Goal: Task Accomplishment & Management: Use online tool/utility

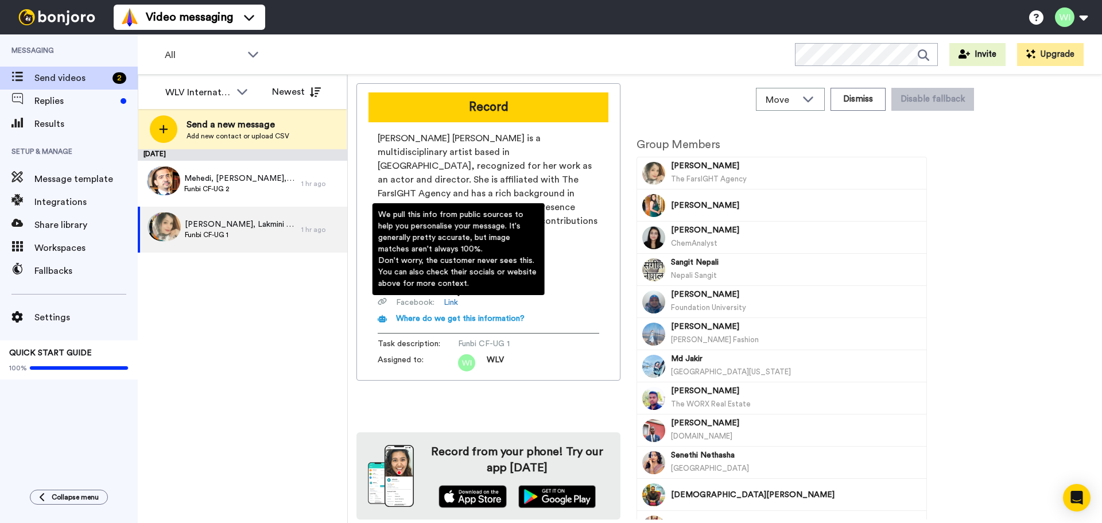
click at [508, 315] on span "Where do we get this information?" at bounding box center [460, 319] width 129 height 8
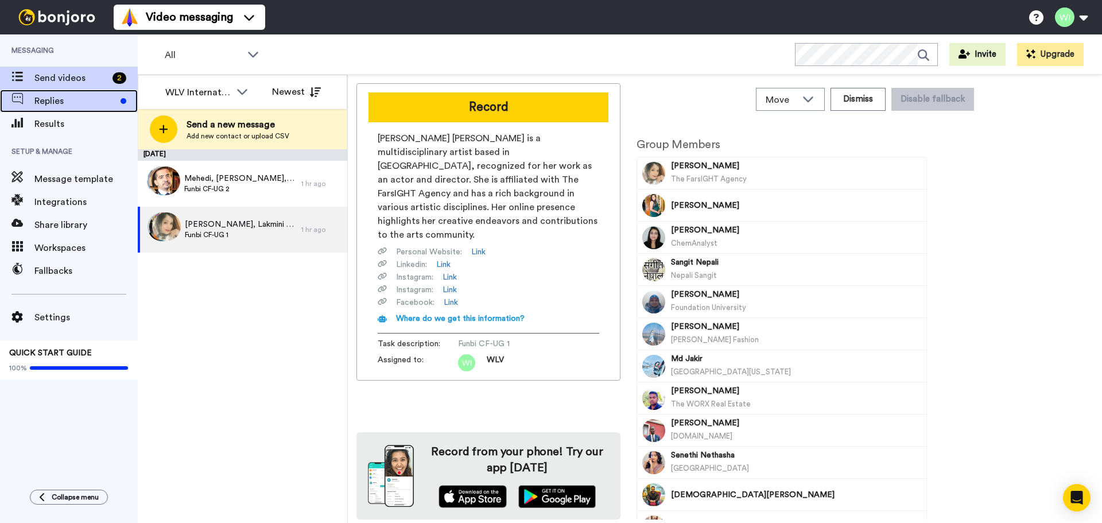
click at [79, 107] on span "Replies" at bounding box center [75, 101] width 82 height 14
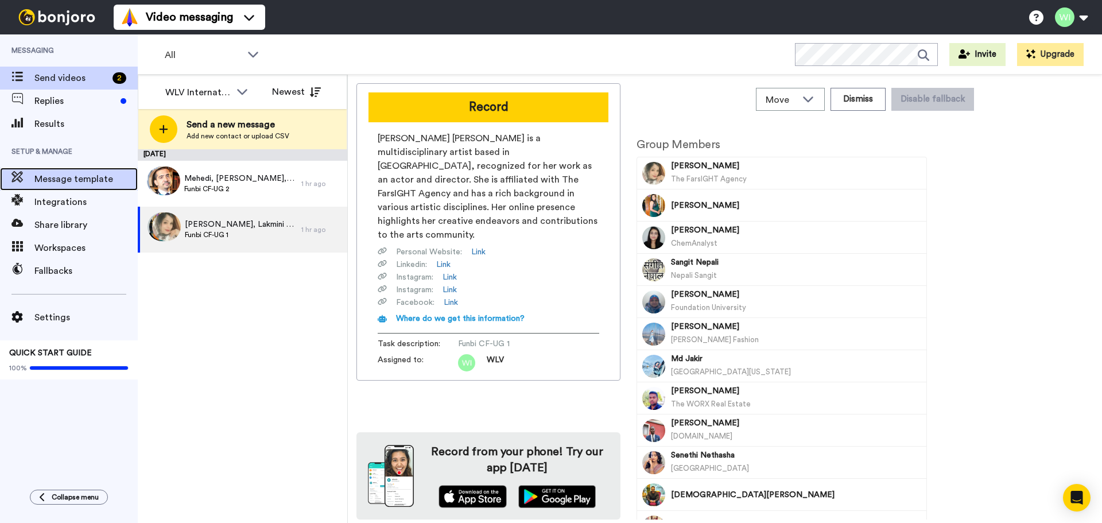
click at [90, 178] on span "Message template" at bounding box center [85, 179] width 103 height 14
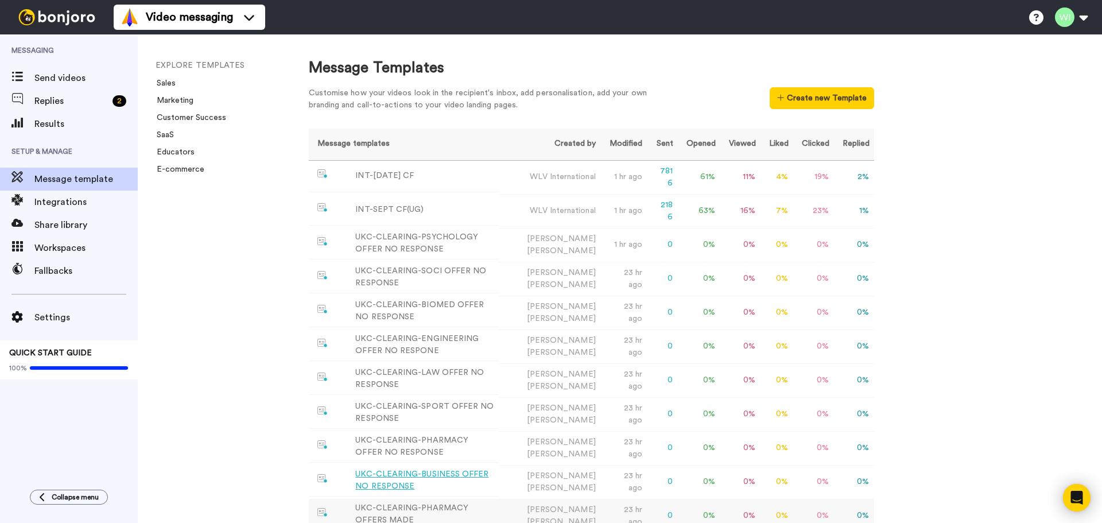
scroll to position [210, 0]
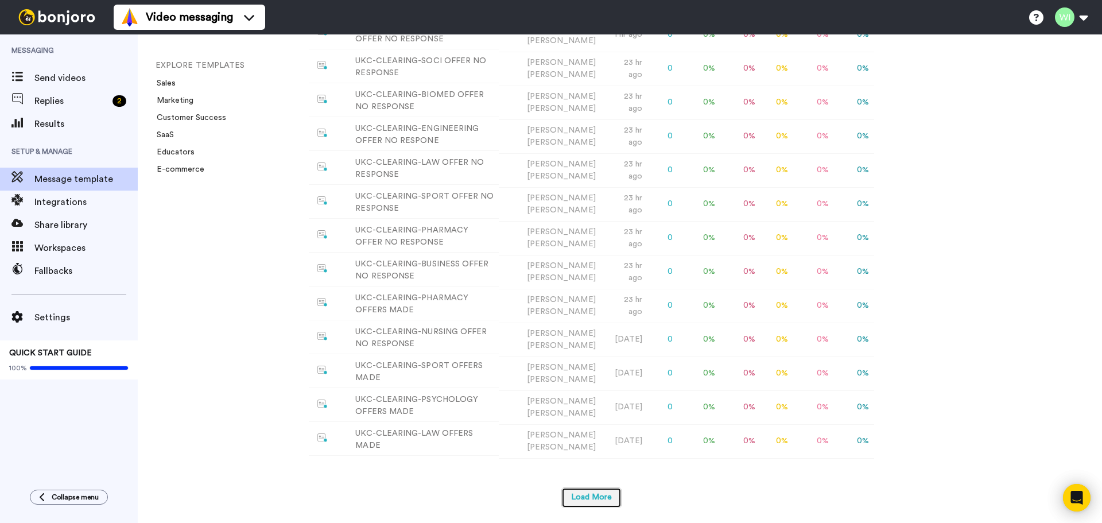
click at [617, 496] on button "Load More" at bounding box center [592, 497] width 60 height 21
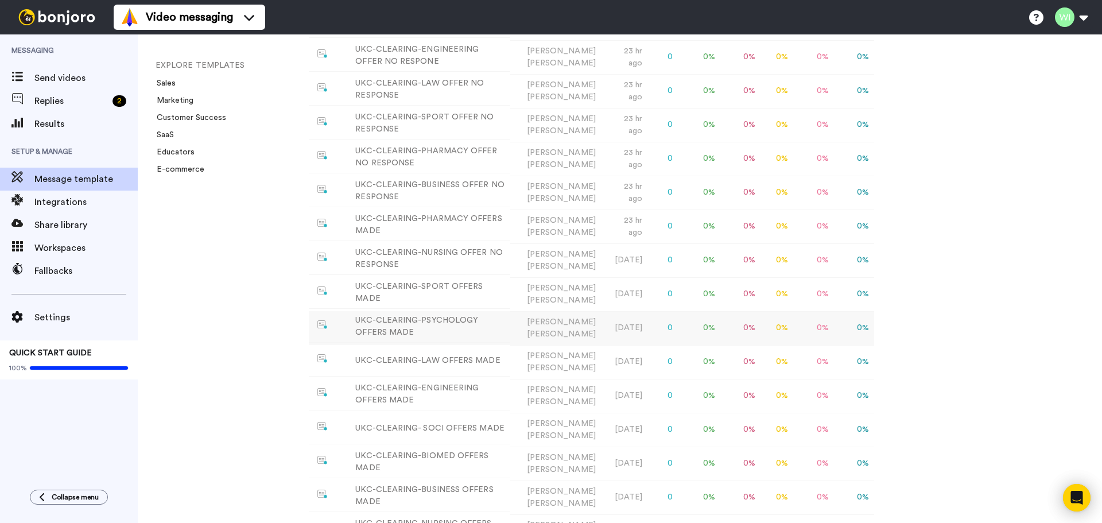
scroll to position [0, 0]
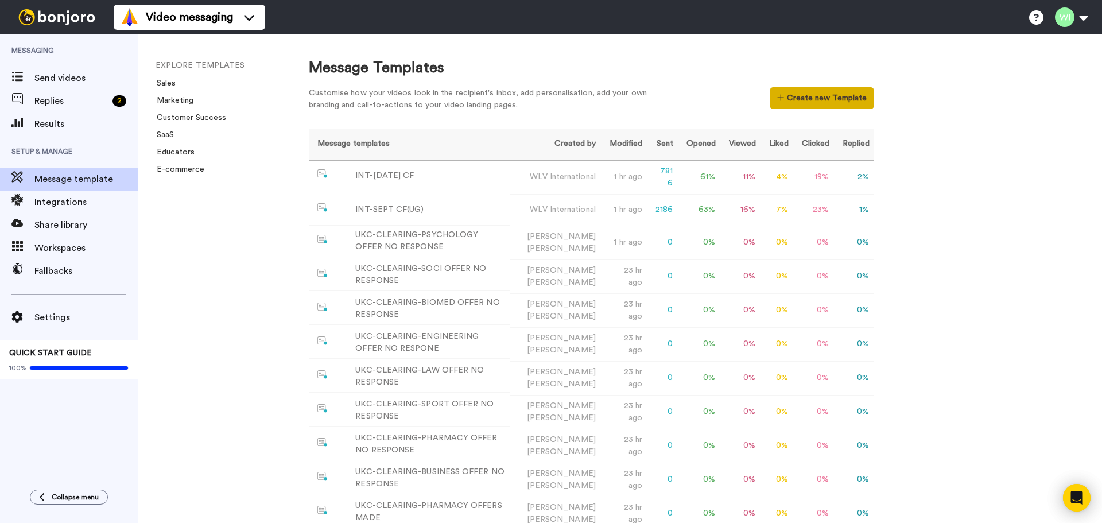
click at [801, 100] on button "Create new Template" at bounding box center [822, 98] width 104 height 22
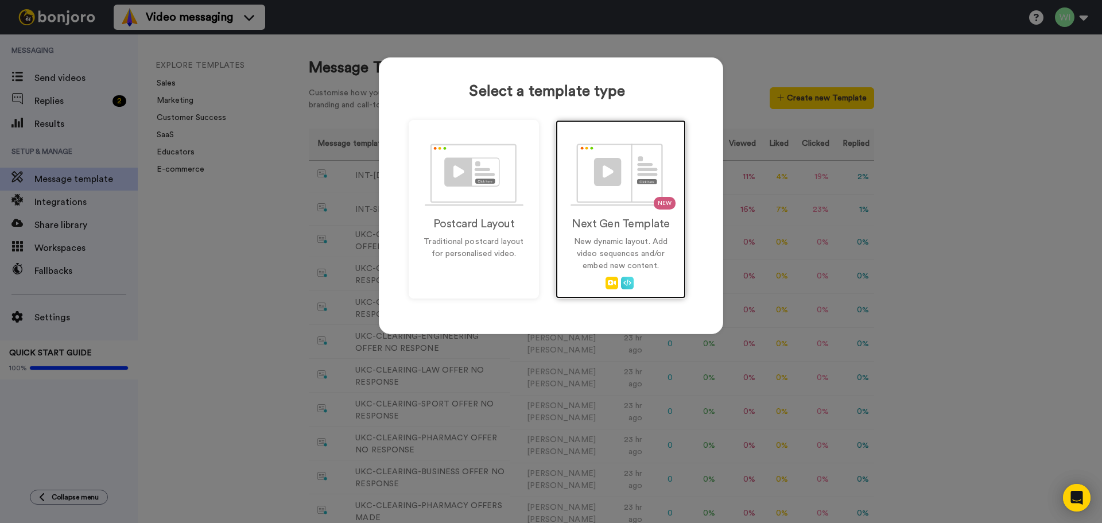
click at [606, 218] on h2 "Next Gen Template" at bounding box center [621, 224] width 106 height 13
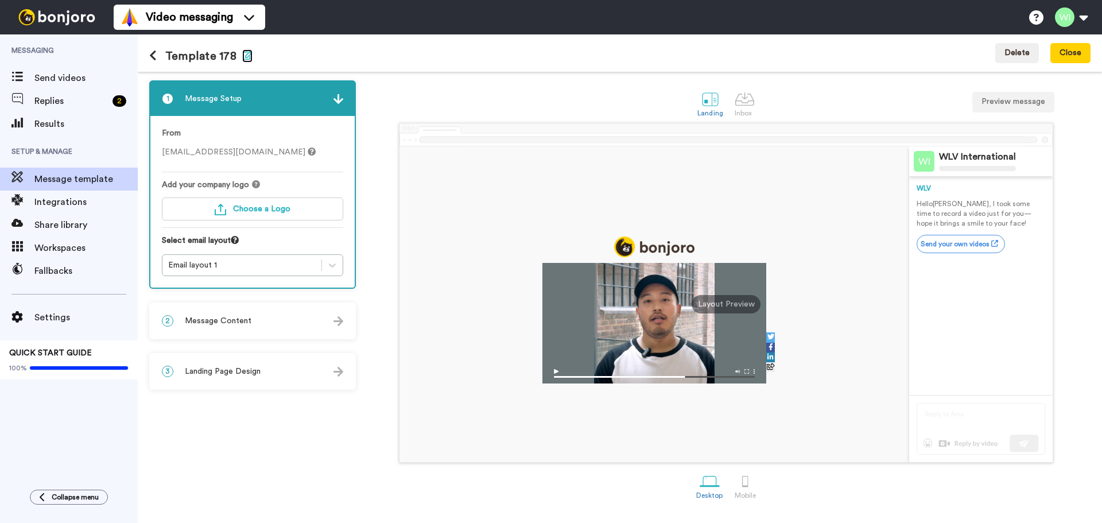
click at [243, 55] on icon "button" at bounding box center [247, 55] width 10 height 9
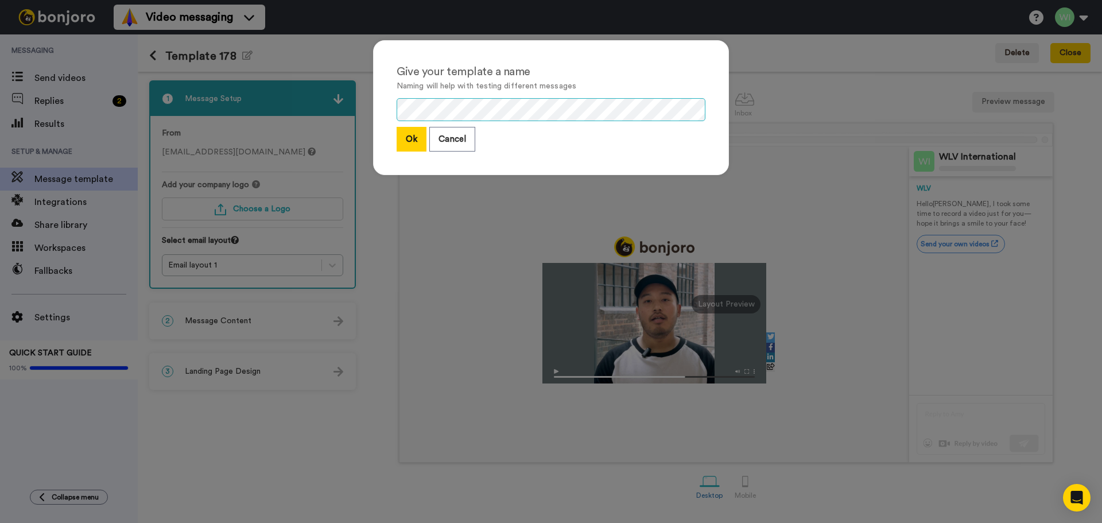
click at [319, 111] on div "Give your template a name Naming will help with testing different messages Ok C…" at bounding box center [551, 261] width 1102 height 523
click at [405, 145] on button "Ok" at bounding box center [412, 139] width 30 height 25
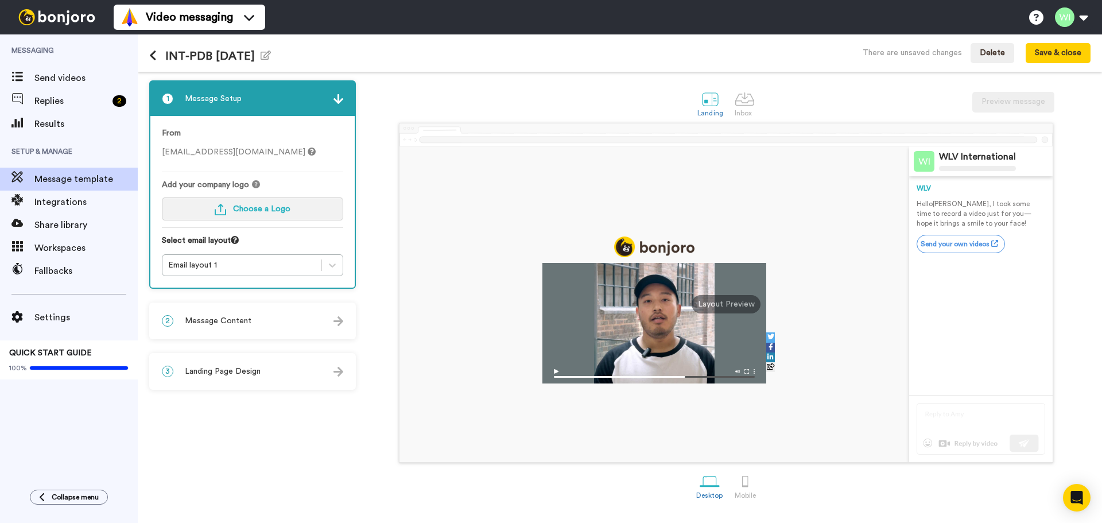
click at [255, 203] on button "Choose a Logo" at bounding box center [252, 209] width 181 height 23
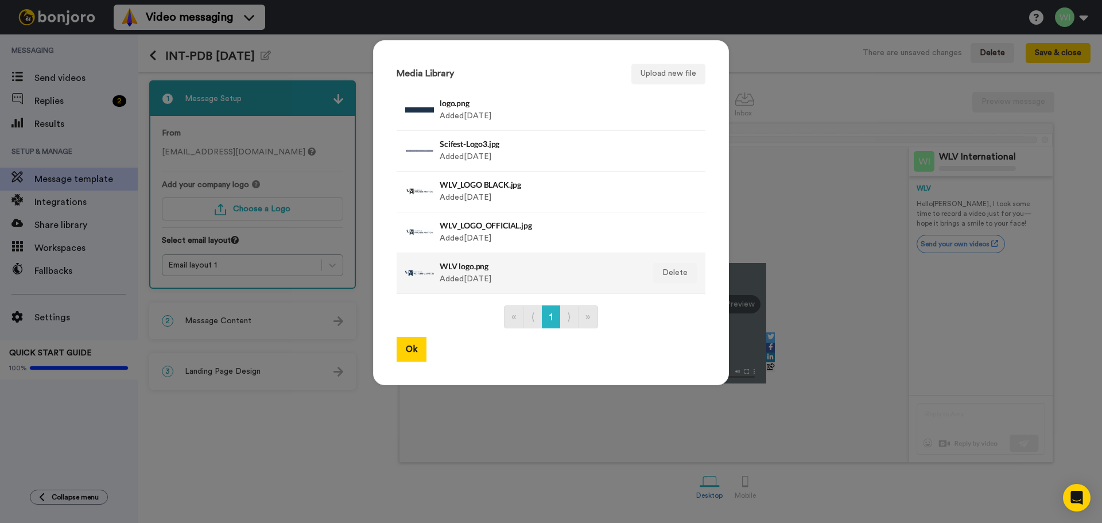
click at [481, 267] on h4 "WLV logo.png" at bounding box center [539, 266] width 198 height 9
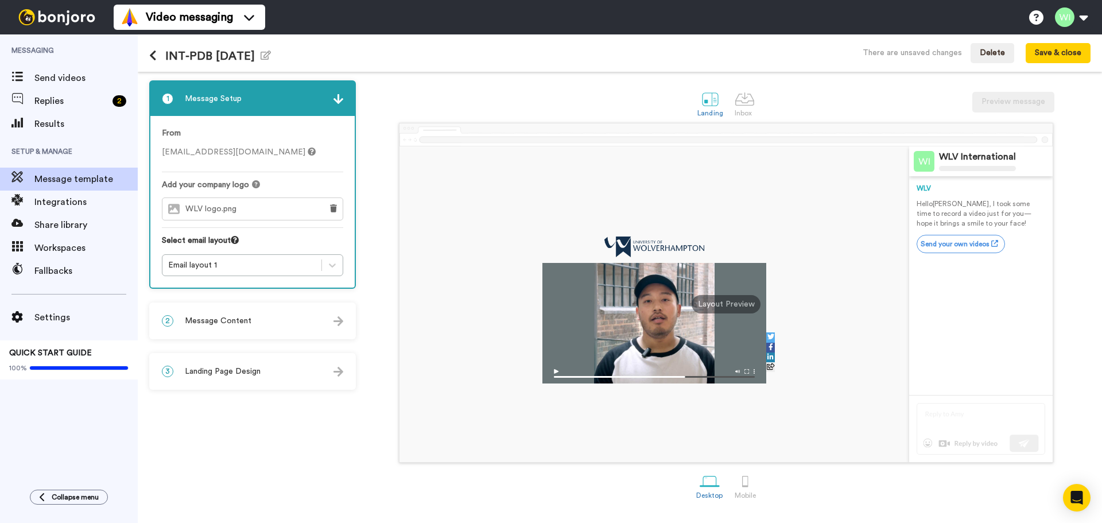
click at [481, 267] on h4 "WLV logo.png" at bounding box center [539, 266] width 198 height 9
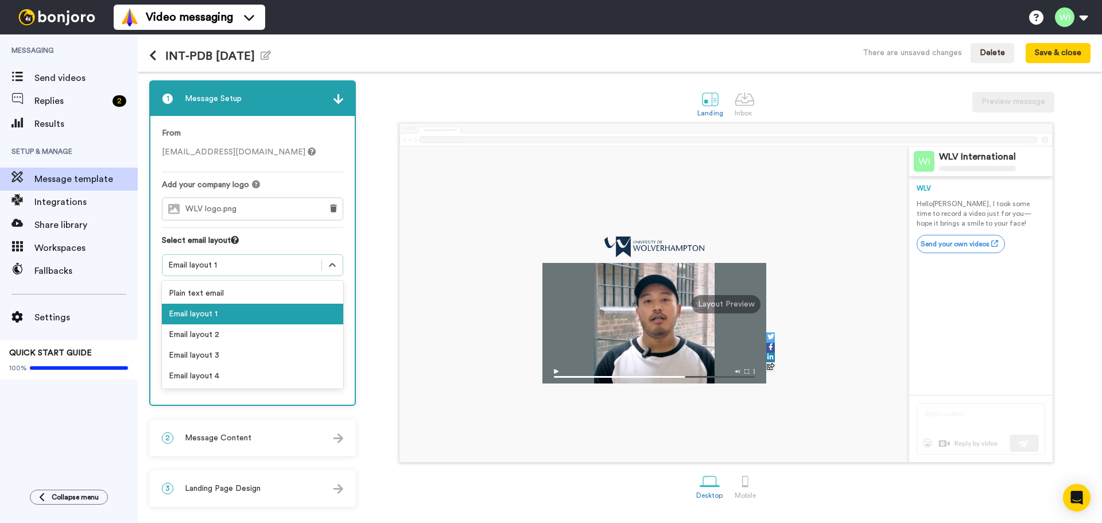
click at [236, 262] on div "Email layout 1" at bounding box center [242, 265] width 148 height 11
drag, startPoint x: 211, startPoint y: 371, endPoint x: 245, endPoint y: 346, distance: 42.3
click at [211, 372] on div "Email layout 4" at bounding box center [252, 376] width 181 height 21
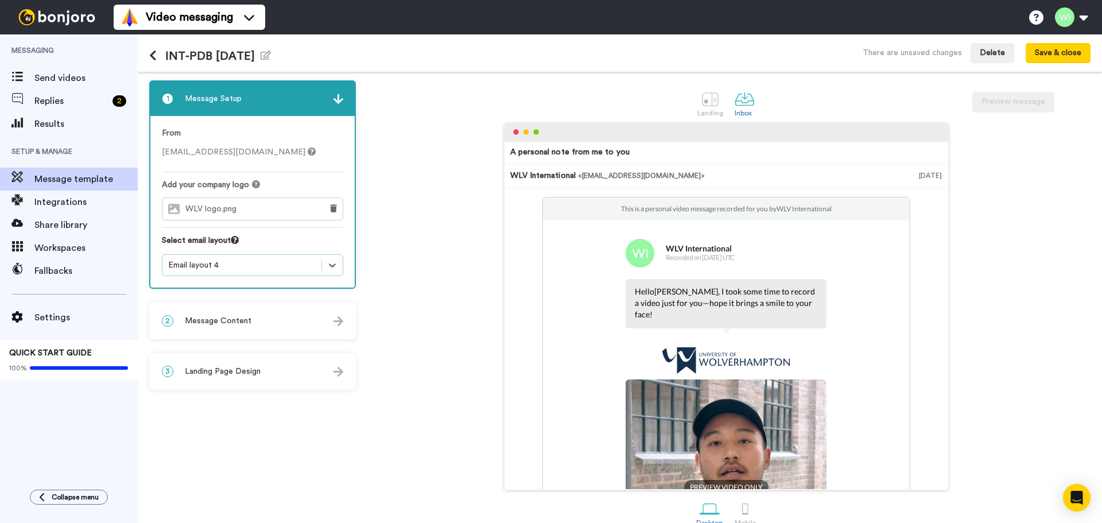
click at [245, 328] on div "2 Message Content" at bounding box center [252, 321] width 204 height 34
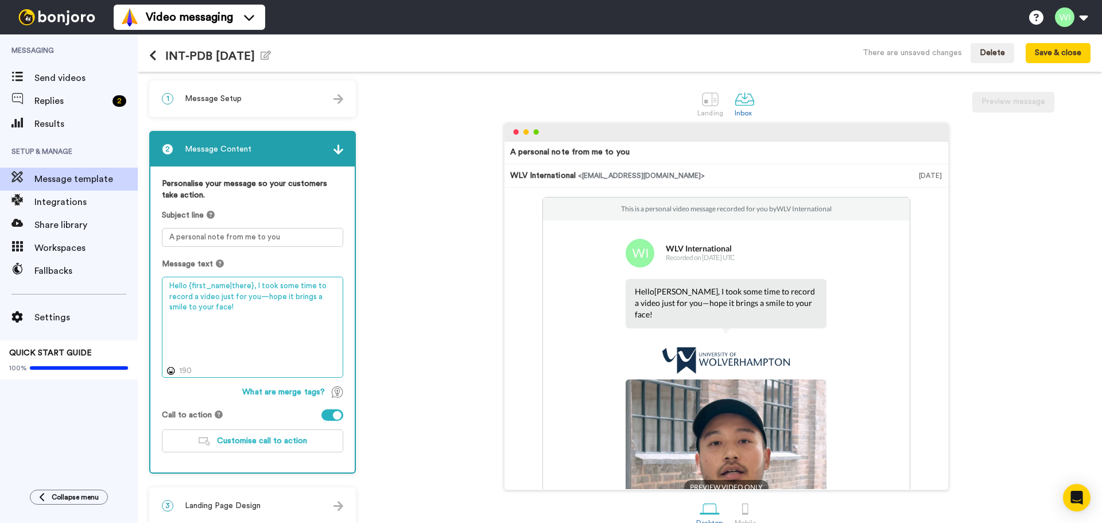
drag, startPoint x: 247, startPoint y: 285, endPoint x: 155, endPoint y: 279, distance: 92.6
click at [156, 280] on div "Personalise your message so your customers take action. Subject line A personal…" at bounding box center [252, 320] width 204 height 306
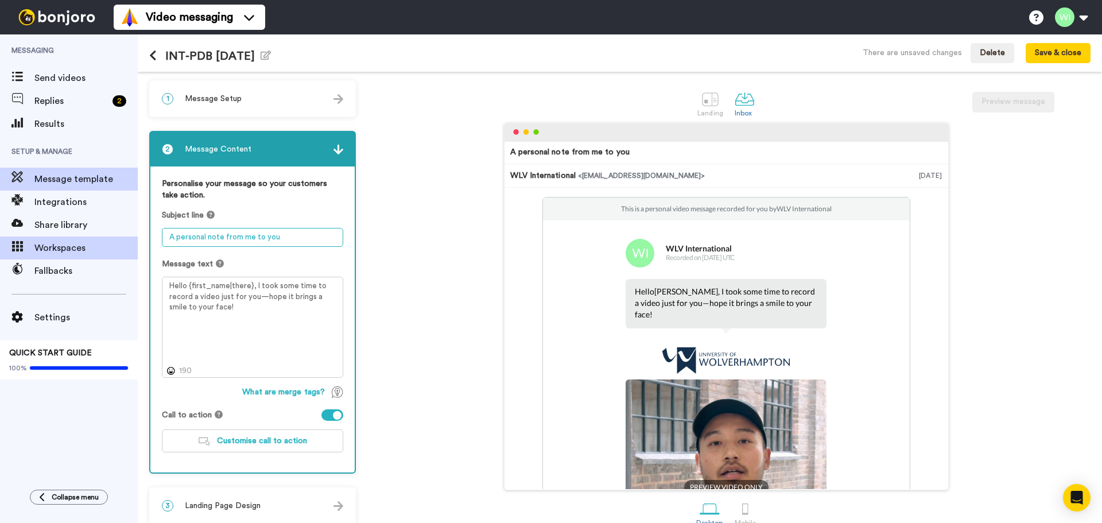
drag, startPoint x: 301, startPoint y: 241, endPoint x: 103, endPoint y: 239, distance: 197.5
click at [103, 239] on div "Messaging Send videos Replies 2 Results Setup & Manage Message template Integra…" at bounding box center [551, 278] width 1102 height 489
paste textarea "Hello {first_name|there"
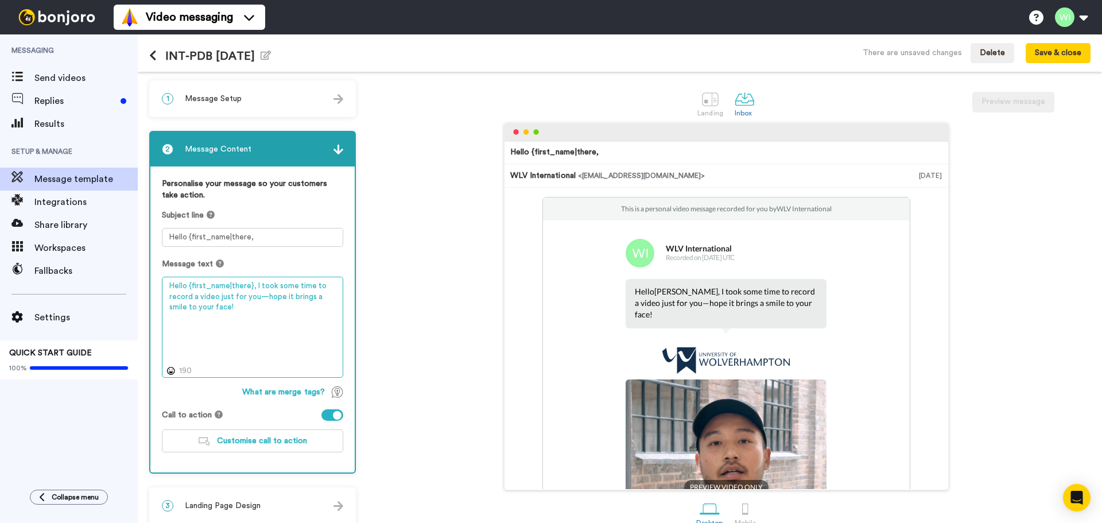
drag, startPoint x: 251, startPoint y: 287, endPoint x: 145, endPoint y: 288, distance: 106.2
click at [146, 288] on div "1 Message Setup From [EMAIL_ADDRESS][DOMAIN_NAME] Add your company logo WLV log…" at bounding box center [620, 297] width 965 height 451
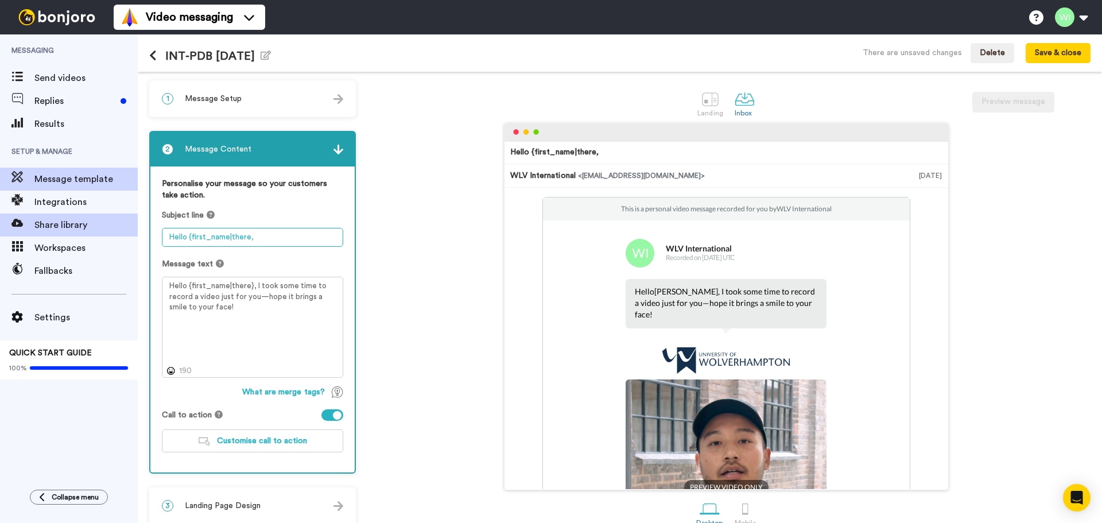
drag, startPoint x: 253, startPoint y: 237, endPoint x: 35, endPoint y: 234, distance: 218.2
click at [35, 234] on div "Messaging Send videos Replies Results Setup & Manage Message template Integrati…" at bounding box center [551, 278] width 1102 height 489
paste textarea "},"
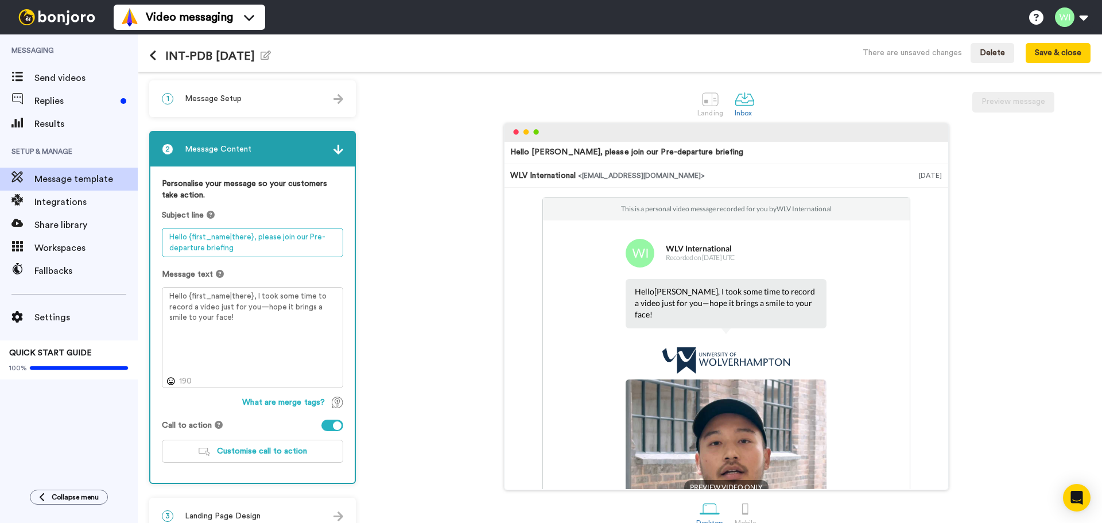
type textarea "Hello {first_name|there}, please join our Pre-departure briefing"
drag, startPoint x: 260, startPoint y: 319, endPoint x: 256, endPoint y: 297, distance: 22.3
click at [256, 297] on textarea "Hello {first_name|there}, I took some time to record a video just for you—hope …" at bounding box center [252, 337] width 181 height 101
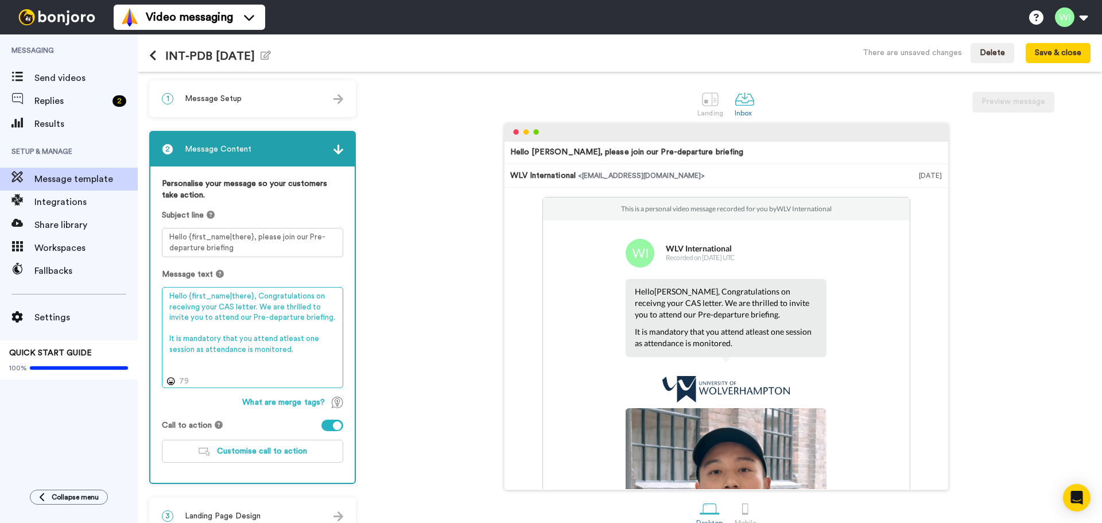
click at [254, 307] on textarea "Hello {first_name|there}, Congratulations on receivng your CAS letter. We are t…" at bounding box center [252, 337] width 181 height 101
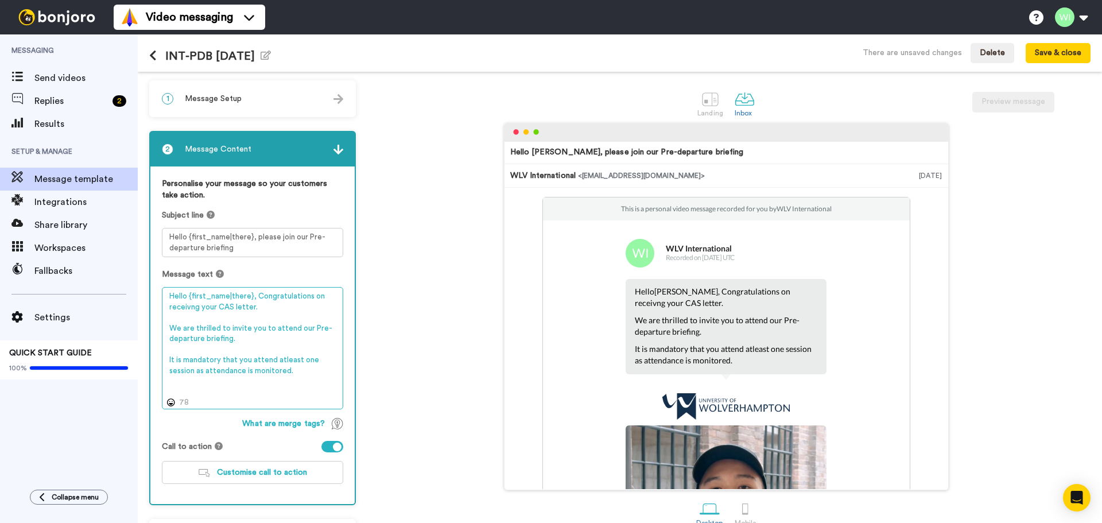
click at [297, 371] on textarea "Hello {first_name|there}, Congratulations on receivng your CAS letter. We are t…" at bounding box center [252, 348] width 181 height 122
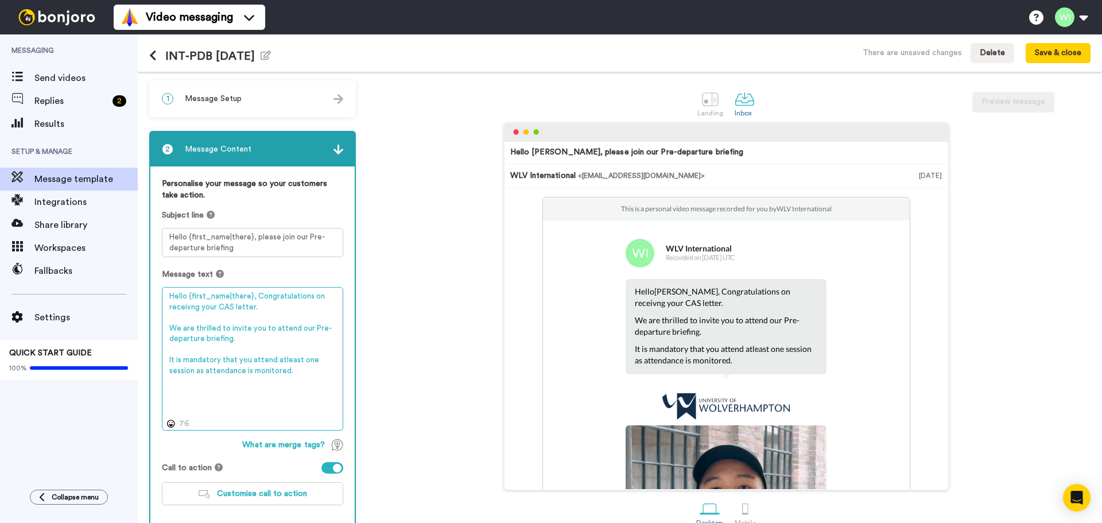
paste textarea "During the webinar, we'll walk you through all the key steps, from applying"
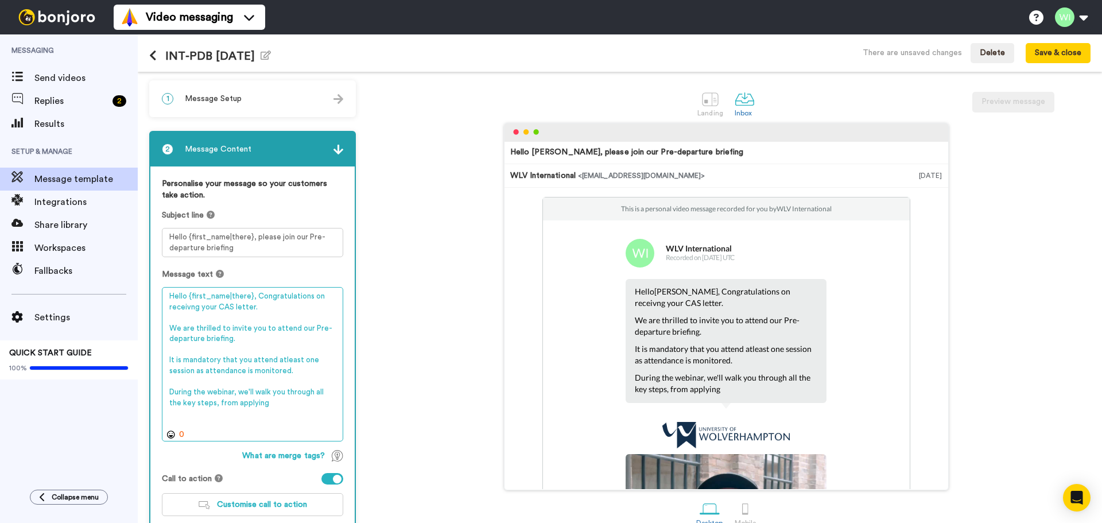
drag, startPoint x: 264, startPoint y: 403, endPoint x: 201, endPoint y: 405, distance: 62.6
click at [201, 405] on textarea "Hello {first_name|there}, Congratulations on receivng your CAS letter. We are t…" at bounding box center [252, 364] width 181 height 154
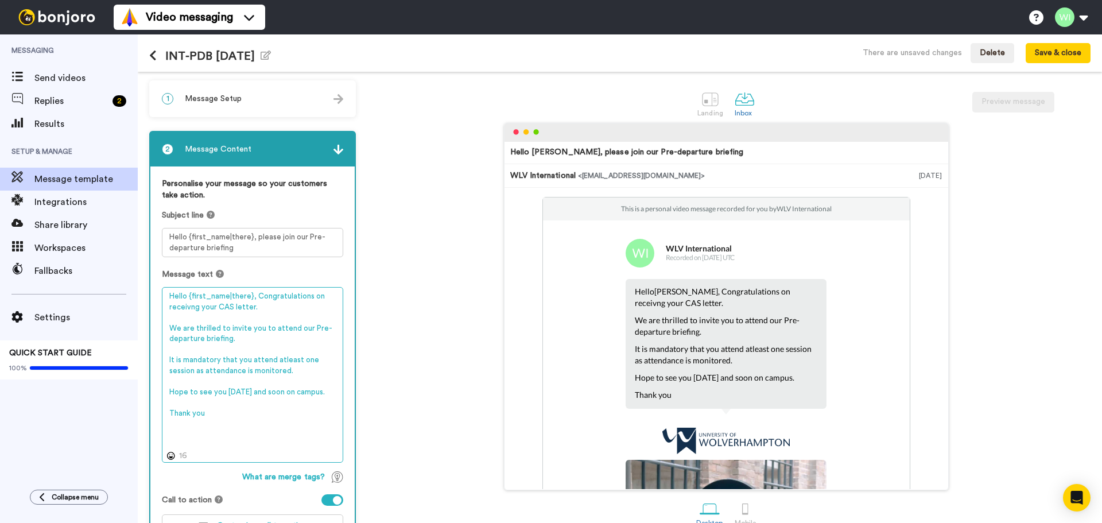
click at [241, 333] on textarea "Hello {first_name|there}, Congratulations on receivng your CAS letter. We are t…" at bounding box center [252, 375] width 181 height 176
click at [246, 338] on textarea "Hello {first_name|there}, Congratulations on receivng your CAS letter. We are t…" at bounding box center [252, 375] width 181 height 176
click at [238, 339] on textarea "Hello {first_name|there}, Congratulations on receivng your CAS letter. We are t…" at bounding box center [252, 375] width 181 height 176
click at [233, 339] on textarea "Hello {first_name|there}, Congratulations on receivng your CAS letter. We are t…" at bounding box center [252, 375] width 181 height 176
drag, startPoint x: 284, startPoint y: 338, endPoint x: 167, endPoint y: 326, distance: 118.4
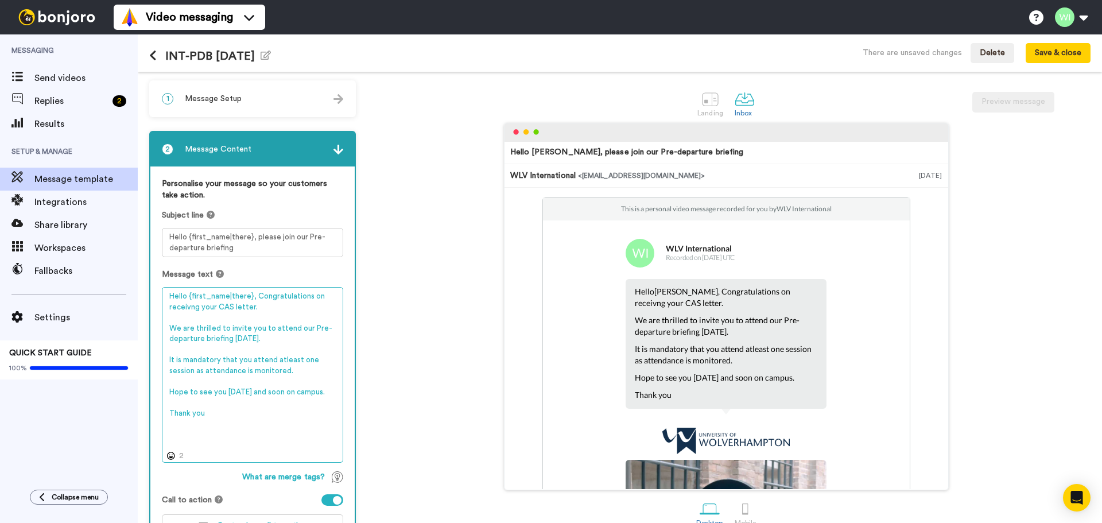
click at [167, 326] on textarea "Hello {first_name|there}, Congratulations on receivng your CAS letter. We are t…" at bounding box center [252, 375] width 181 height 176
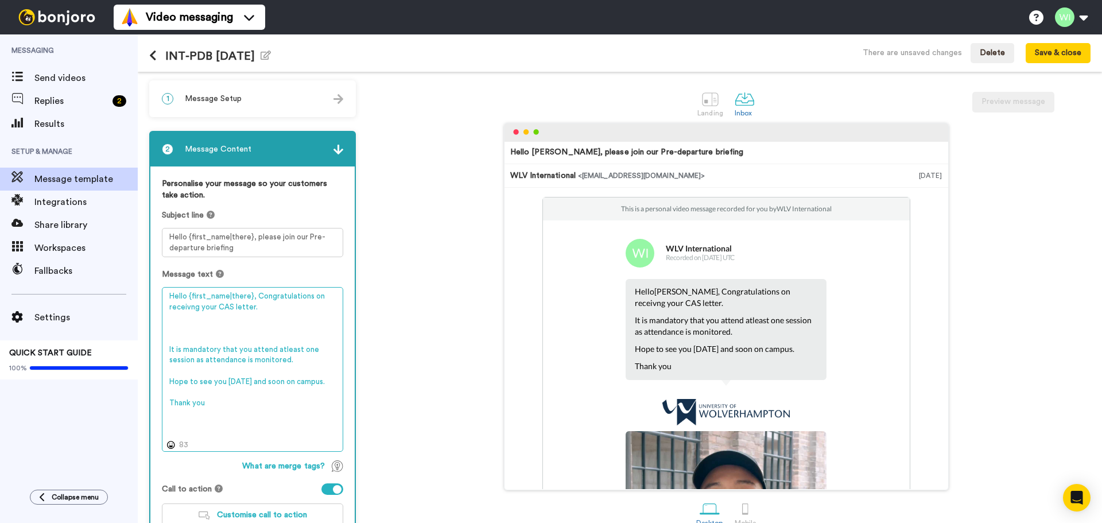
paste textarea "We are thrilled to invite you to attend our Pre-departure briefing [DATE]."
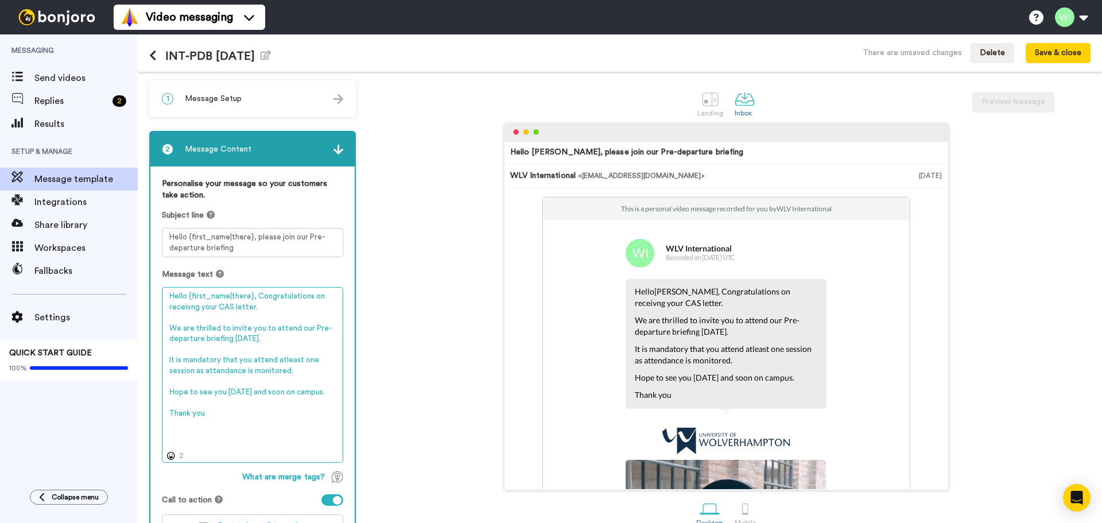
click at [293, 327] on textarea "Hello {first_name|there}, Congratulations on receivng your CAS letter. We are t…" at bounding box center [252, 375] width 181 height 176
click at [284, 331] on textarea "Hello {first_name|there}, Congratulations on receivng your CAS letter. We are t…" at bounding box center [252, 375] width 181 height 176
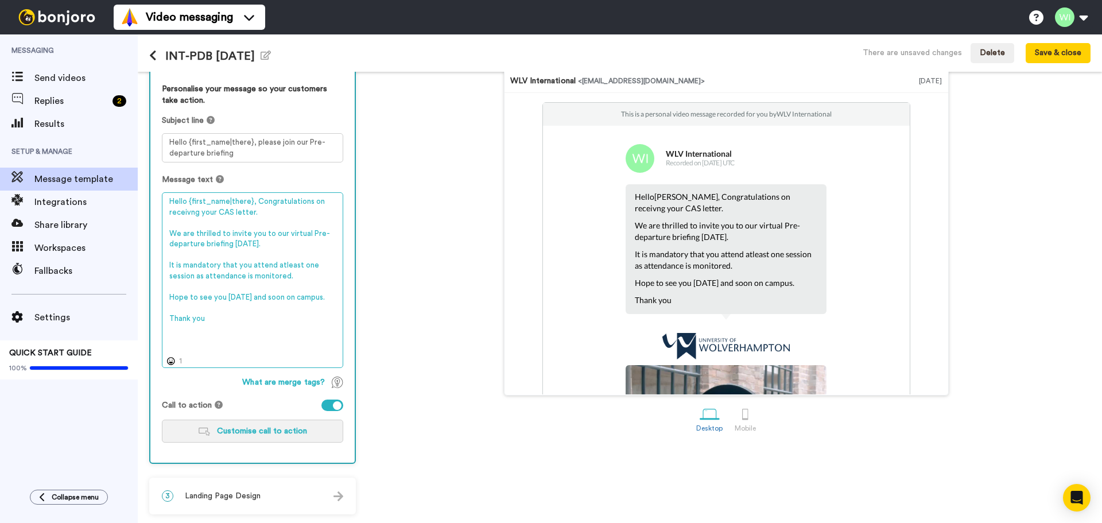
type textarea "Hello {first_name|there}, Congratulations on receivng your CAS letter. We are t…"
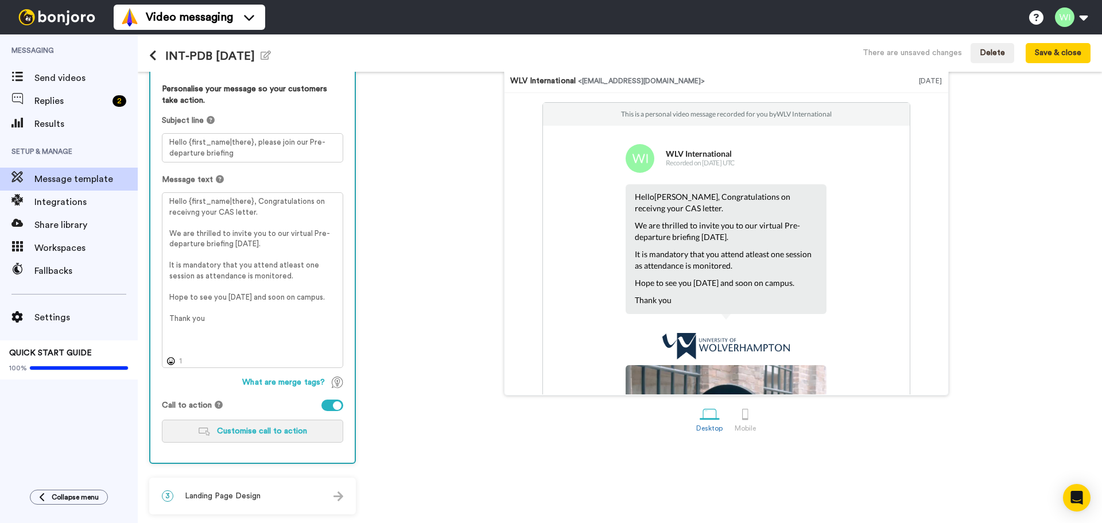
click at [266, 428] on span "Customise call to action" at bounding box center [262, 431] width 90 height 8
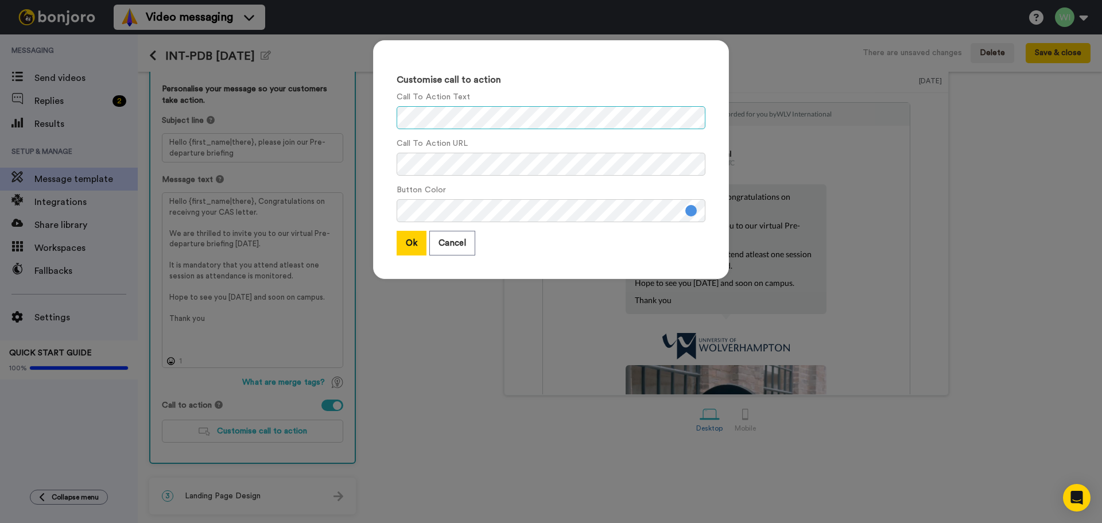
click at [363, 110] on div "Customise call to action Call To Action Text Call To Action URL Button Color Ok…" at bounding box center [551, 165] width 379 height 273
click at [299, 148] on div "Customise call to action Call To Action Text Call To Action URL Button Color Ok…" at bounding box center [551, 261] width 1102 height 523
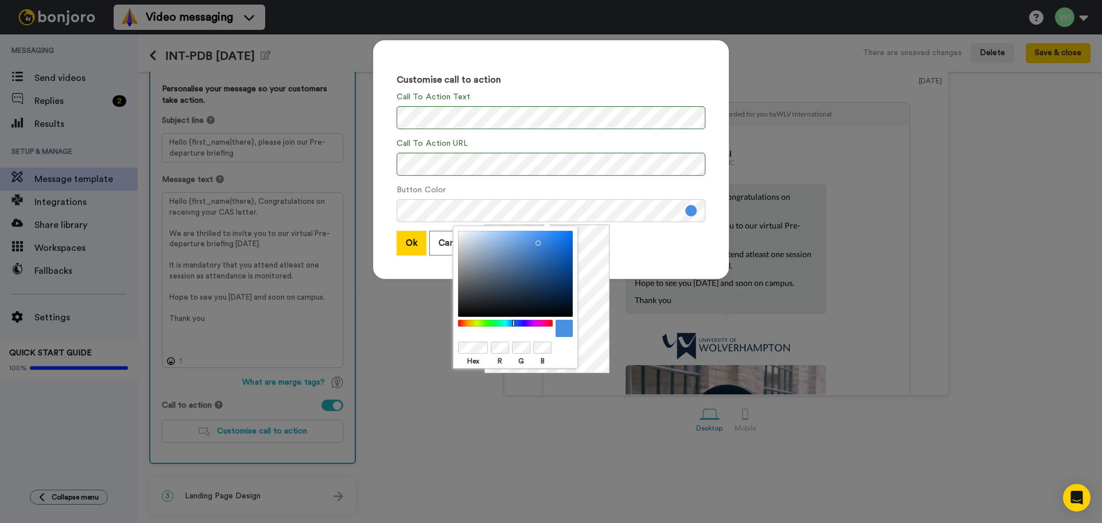
click at [552, 269] on div at bounding box center [515, 274] width 115 height 86
click at [539, 322] on div at bounding box center [505, 323] width 99 height 7
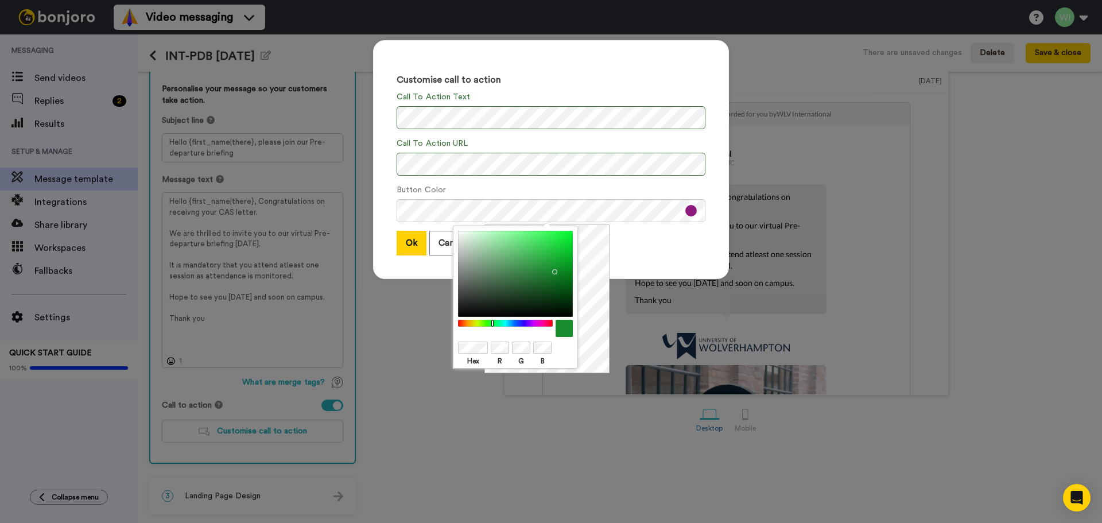
click at [491, 325] on div at bounding box center [505, 323] width 99 height 7
click at [480, 323] on div at bounding box center [505, 323] width 99 height 7
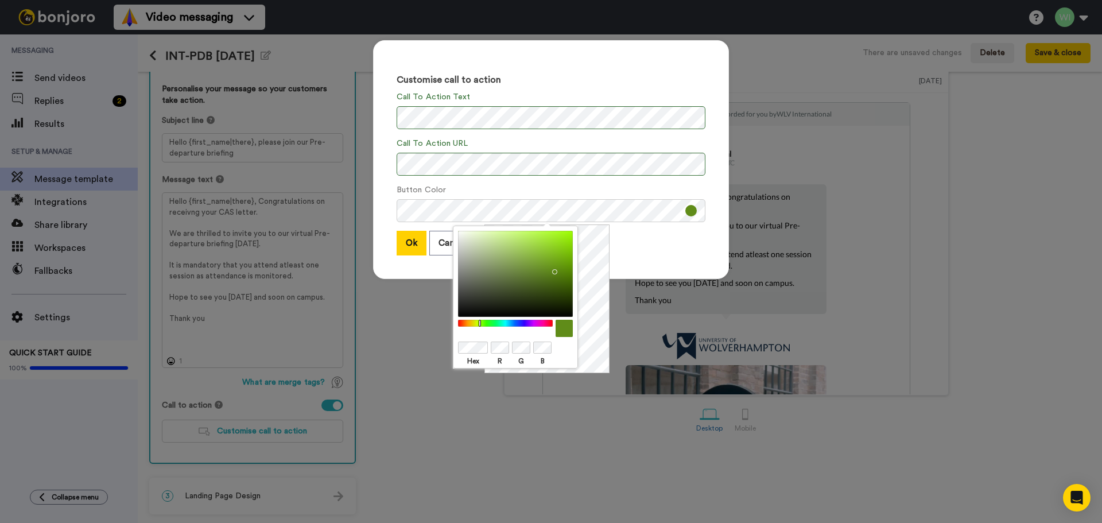
click at [470, 323] on div at bounding box center [505, 323] width 99 height 7
click at [520, 280] on div at bounding box center [515, 274] width 115 height 86
click at [504, 326] on div at bounding box center [505, 323] width 99 height 7
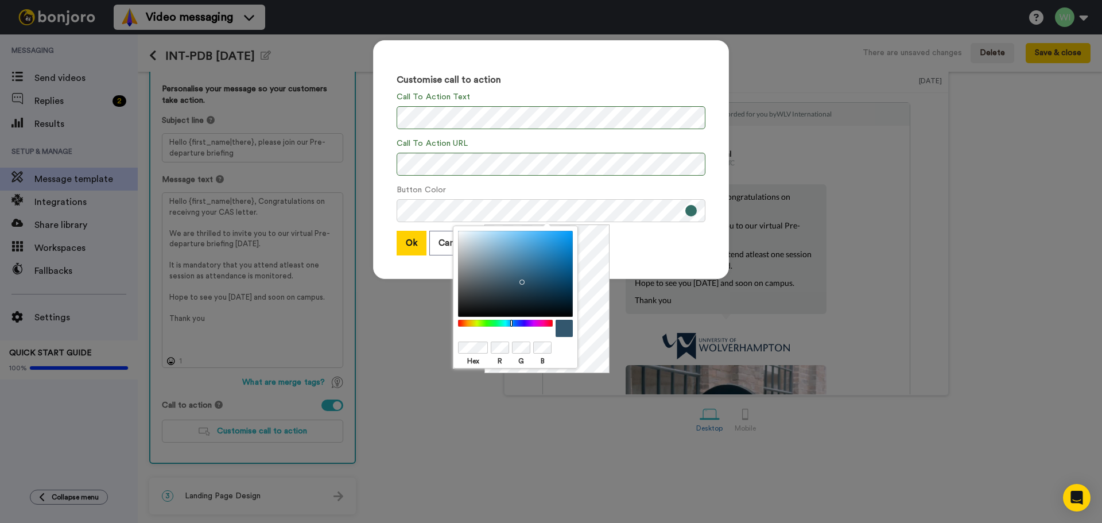
click at [512, 324] on div at bounding box center [505, 323] width 99 height 7
click at [541, 271] on div at bounding box center [515, 274] width 115 height 86
click at [552, 257] on div at bounding box center [515, 274] width 115 height 86
click at [517, 323] on div at bounding box center [505, 323] width 99 height 7
click at [548, 263] on div at bounding box center [515, 274] width 115 height 86
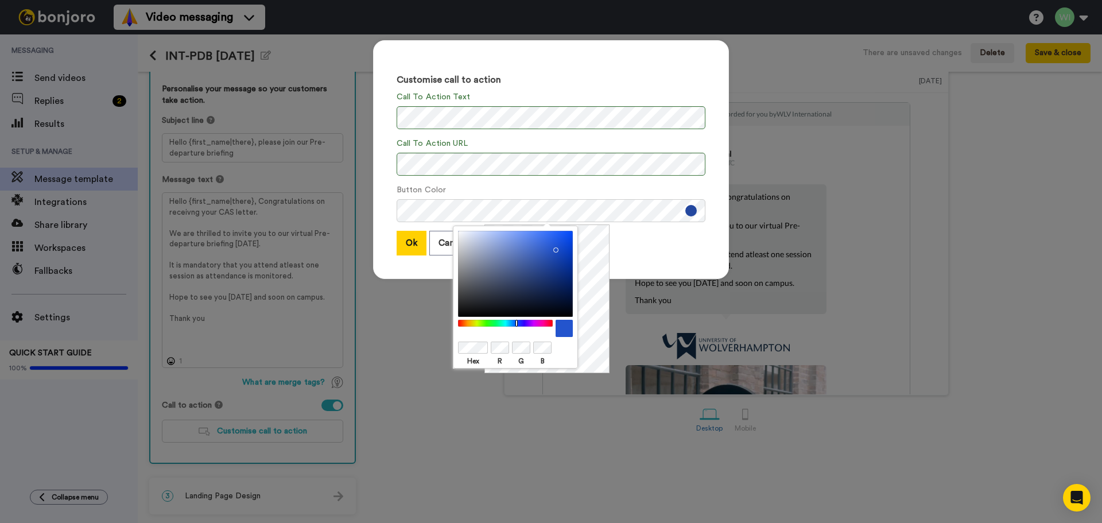
click at [553, 247] on div at bounding box center [515, 274] width 115 height 86
click at [540, 246] on div at bounding box center [515, 274] width 115 height 86
click at [552, 269] on div at bounding box center [515, 274] width 115 height 86
click at [561, 265] on div at bounding box center [515, 274] width 115 height 86
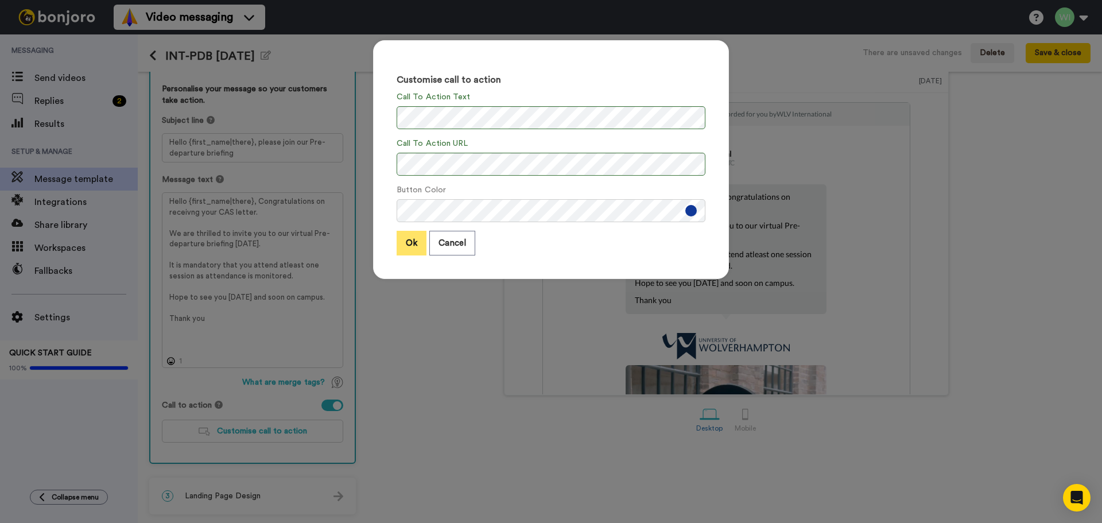
click at [416, 245] on button "Ok" at bounding box center [412, 243] width 30 height 25
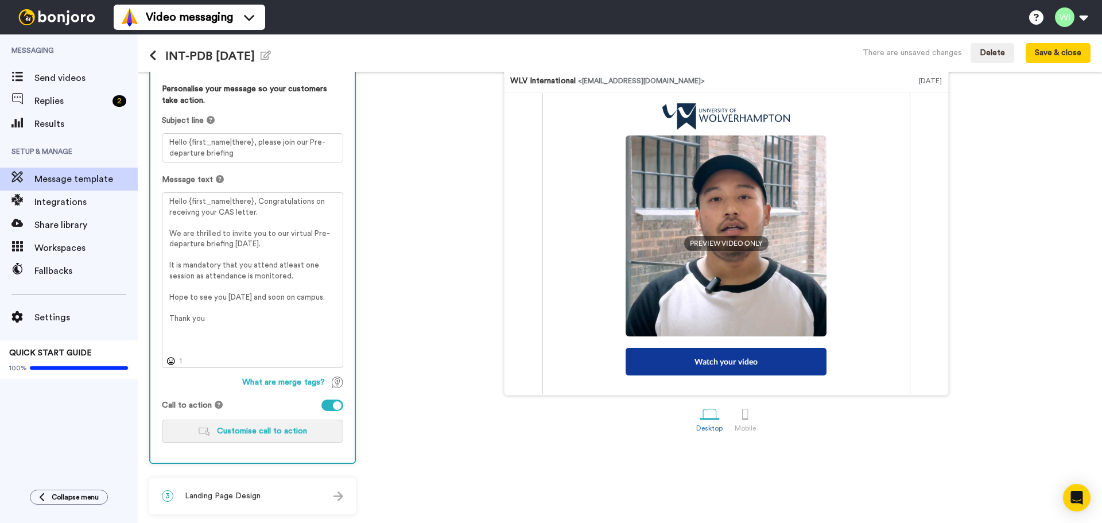
scroll to position [281, 0]
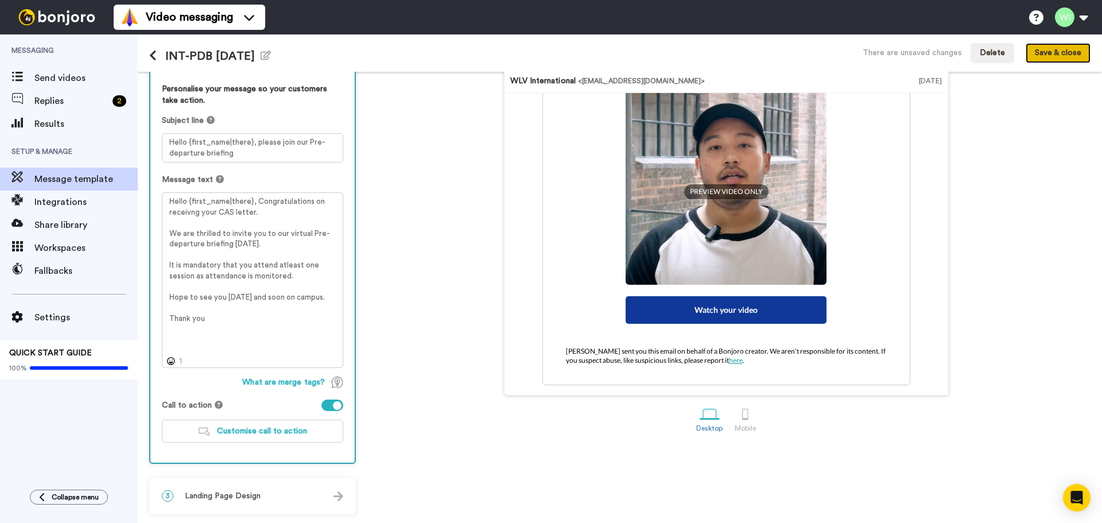
click at [1061, 54] on button "Save & close" at bounding box center [1058, 53] width 65 height 21
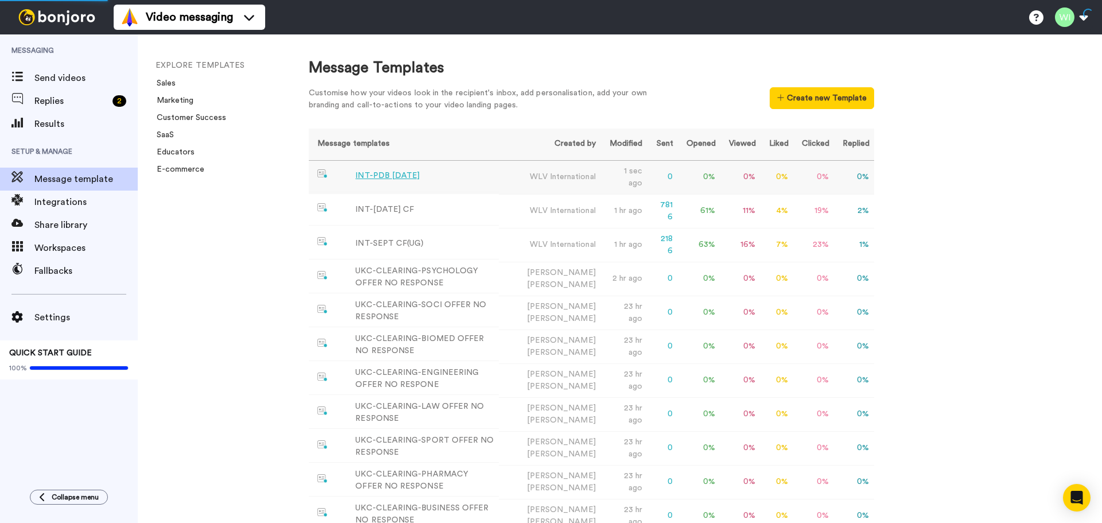
click at [388, 175] on div "INT-PDB [DATE]" at bounding box center [387, 176] width 64 height 12
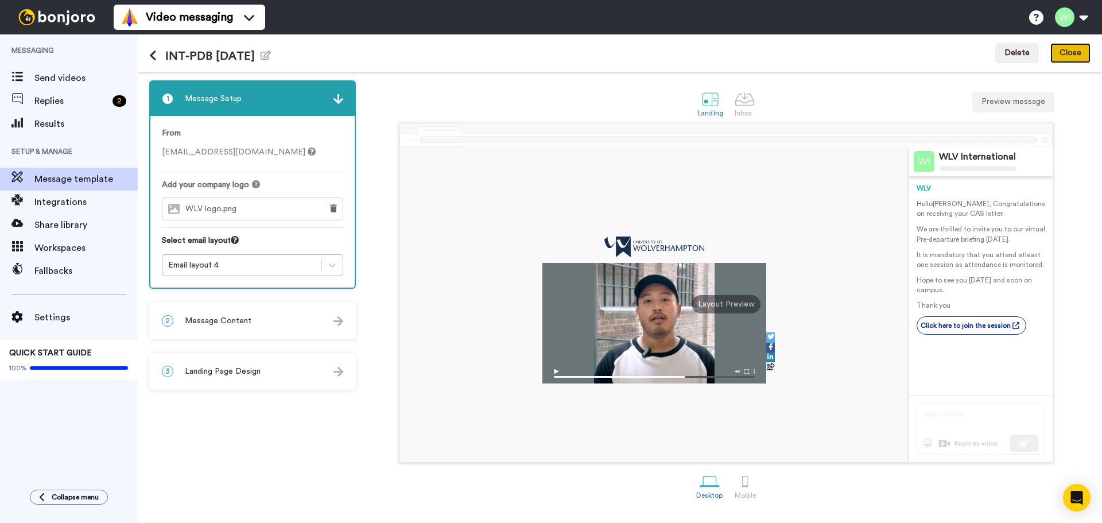
click at [1074, 49] on button "Close" at bounding box center [1071, 53] width 40 height 21
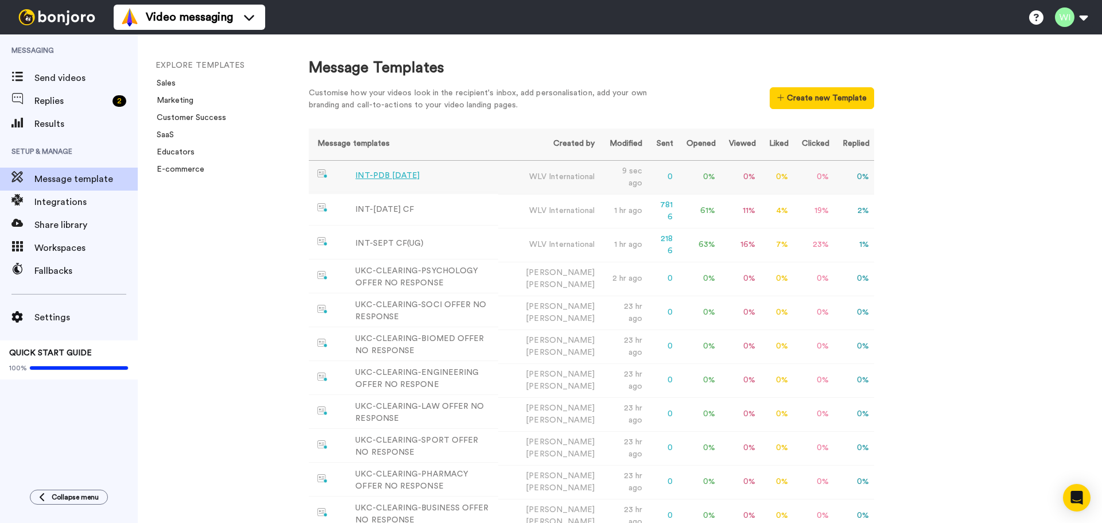
click at [409, 179] on div "INT-PDB [DATE]" at bounding box center [387, 176] width 64 height 12
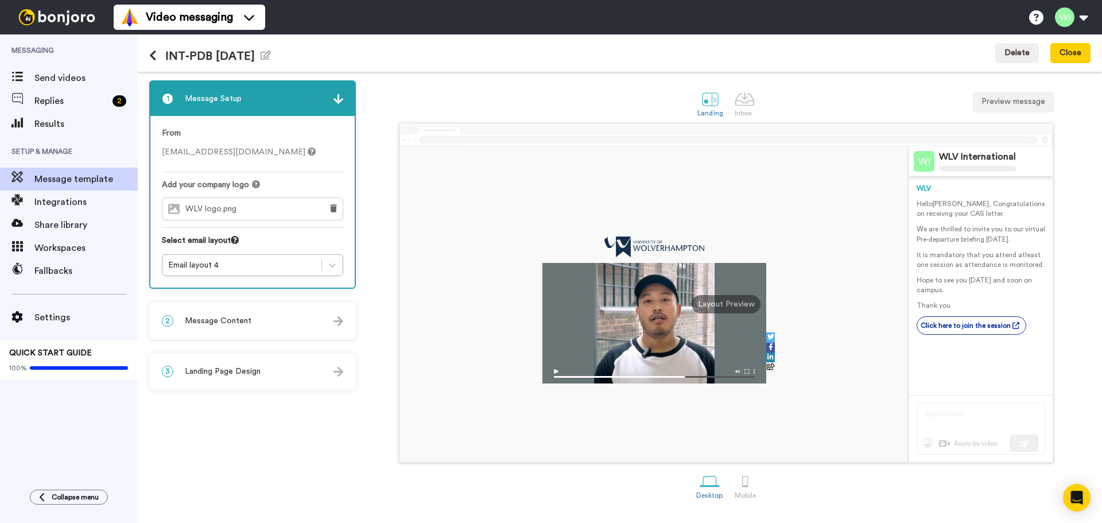
click at [238, 309] on div "2 Message Content" at bounding box center [252, 321] width 204 height 34
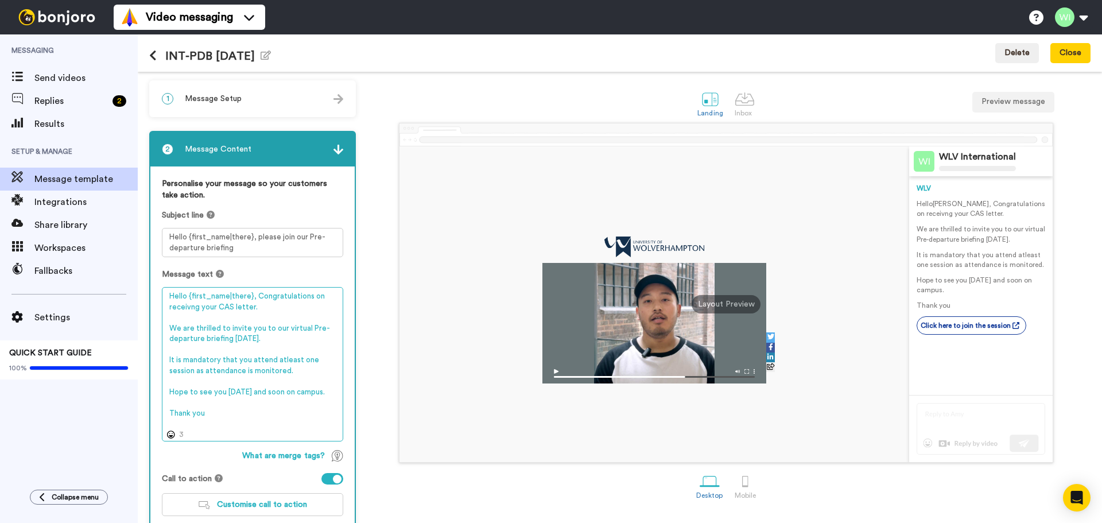
click at [199, 306] on textarea "Hello {first_name|there}, Congratulations on receivng your CAS letter. We are t…" at bounding box center [252, 364] width 181 height 154
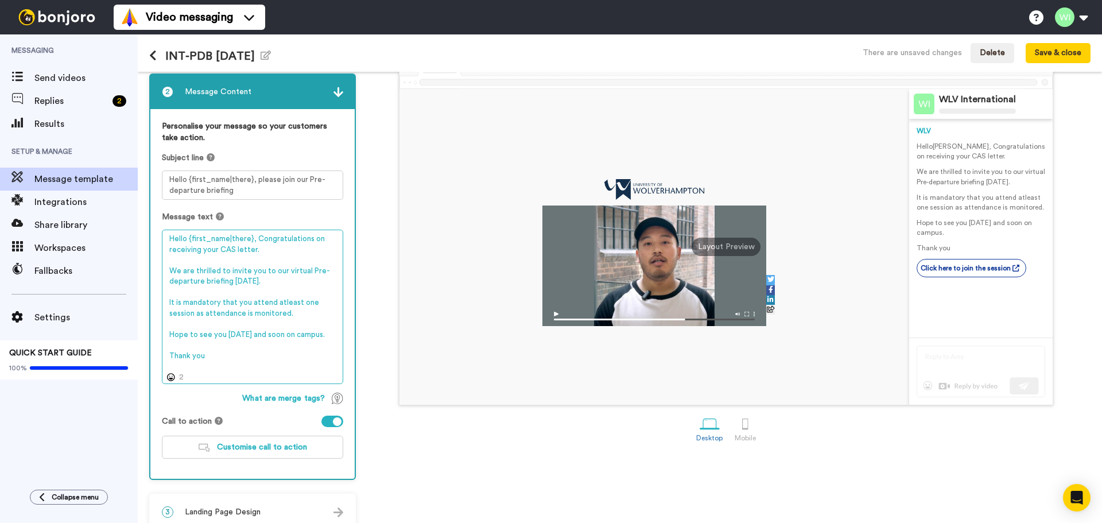
click at [209, 348] on textarea "Hello {first_name|there}, Congratulations on receiving your CAS letter. We are …" at bounding box center [252, 307] width 181 height 154
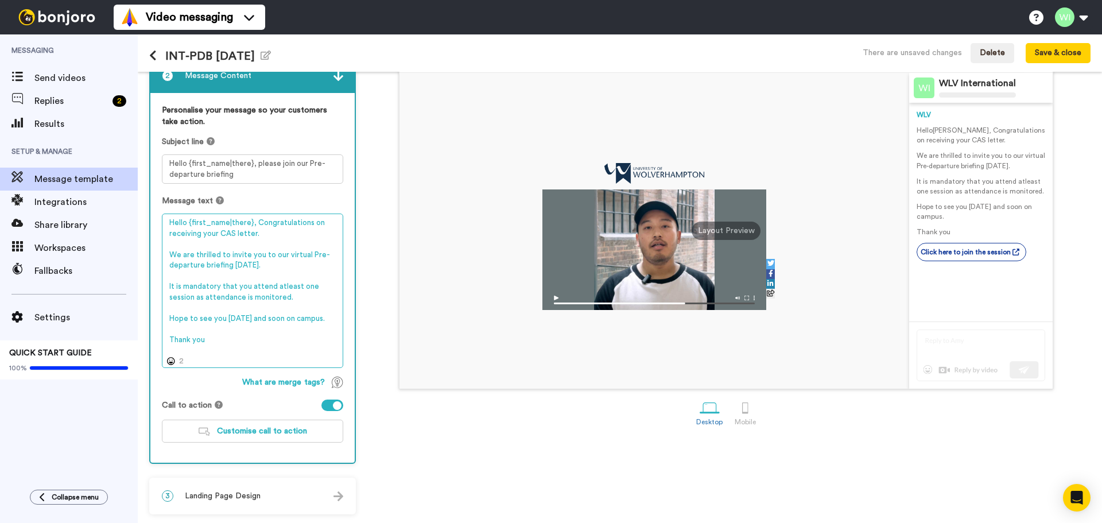
scroll to position [16, 0]
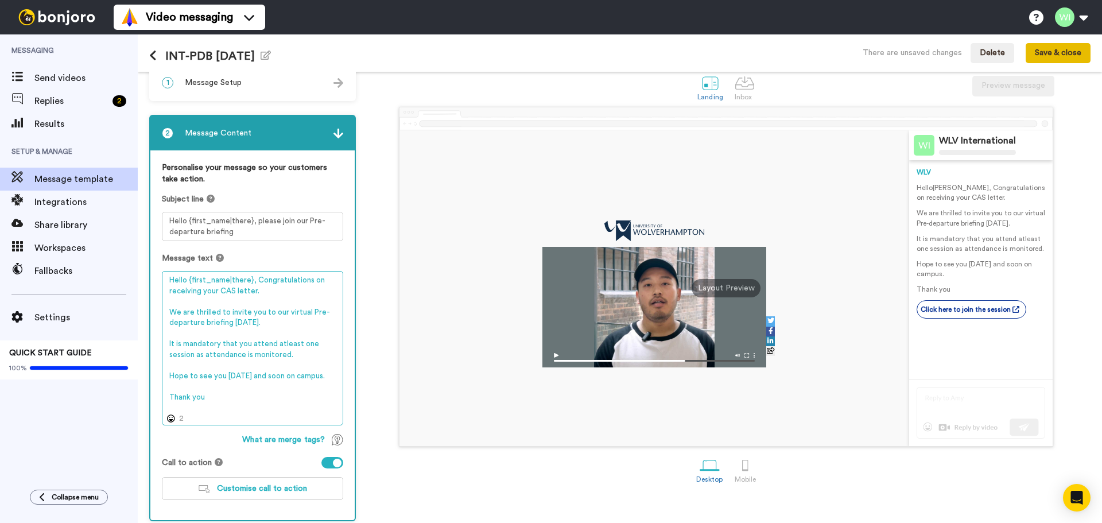
type textarea "Hello {first_name|there}, Congratulations on receiving your CAS letter. We are …"
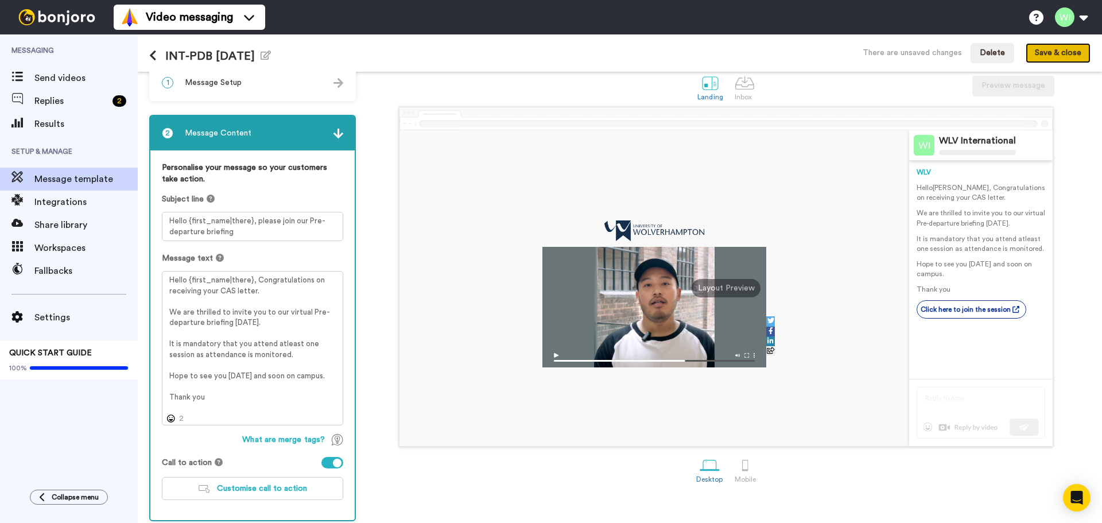
click at [1068, 56] on button "Save & close" at bounding box center [1058, 53] width 65 height 21
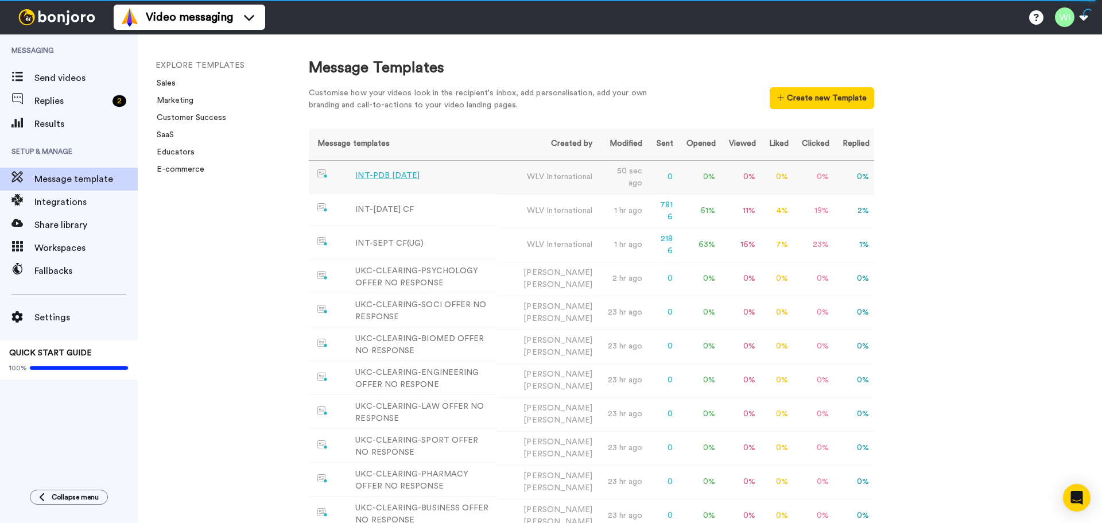
click at [401, 184] on td "INT-PDB [DATE]" at bounding box center [403, 177] width 188 height 32
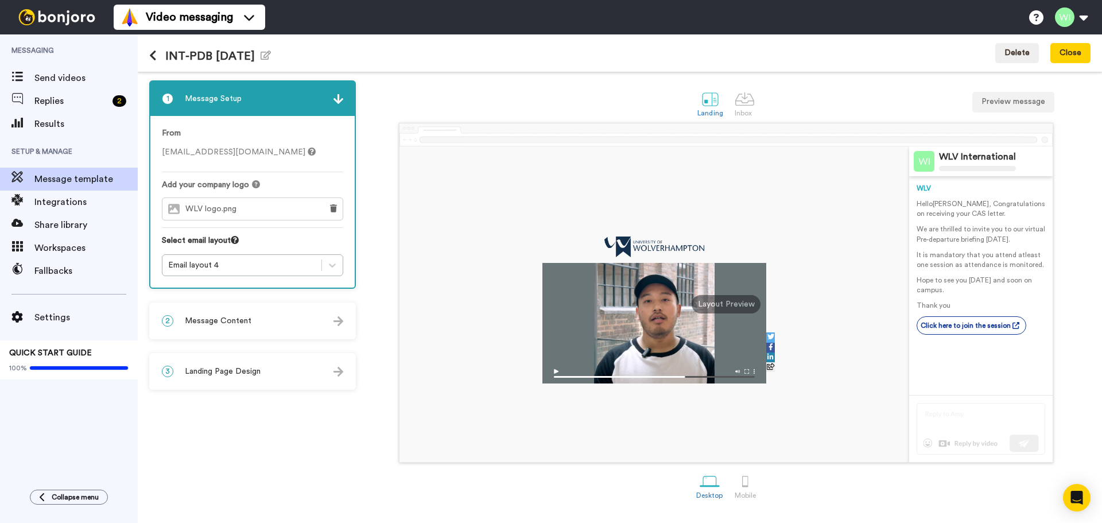
click at [261, 327] on div "2 Message Content" at bounding box center [252, 321] width 204 height 34
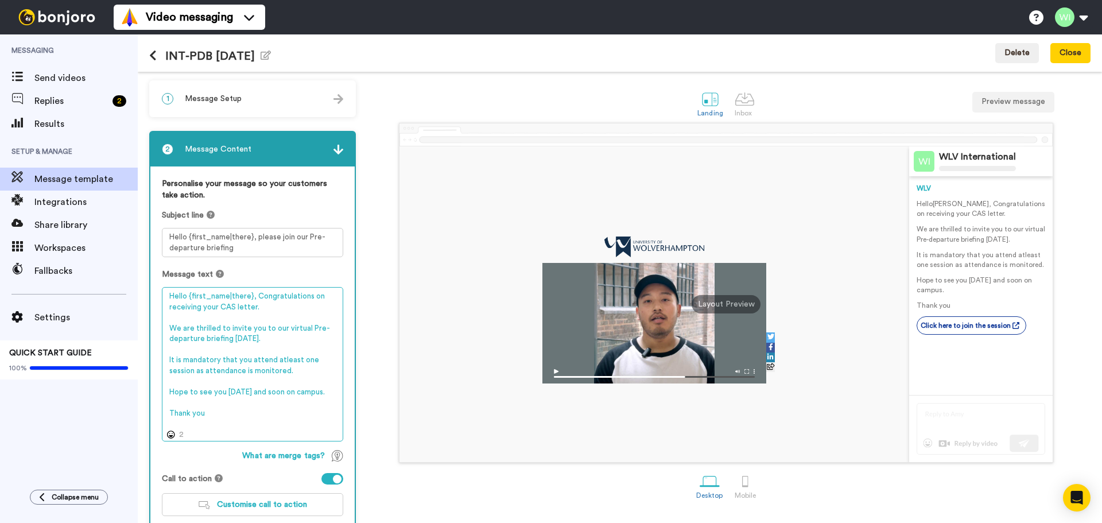
click at [219, 327] on textarea "Hello {first_name|there}, Congratulations on receiving your CAS letter. We are …" at bounding box center [252, 364] width 181 height 154
drag, startPoint x: 248, startPoint y: 404, endPoint x: 274, endPoint y: 391, distance: 29.3
click at [274, 391] on textarea "Hello {first_name|there}, Congratulations on receiving your CAS letter. We are …" at bounding box center [252, 364] width 181 height 154
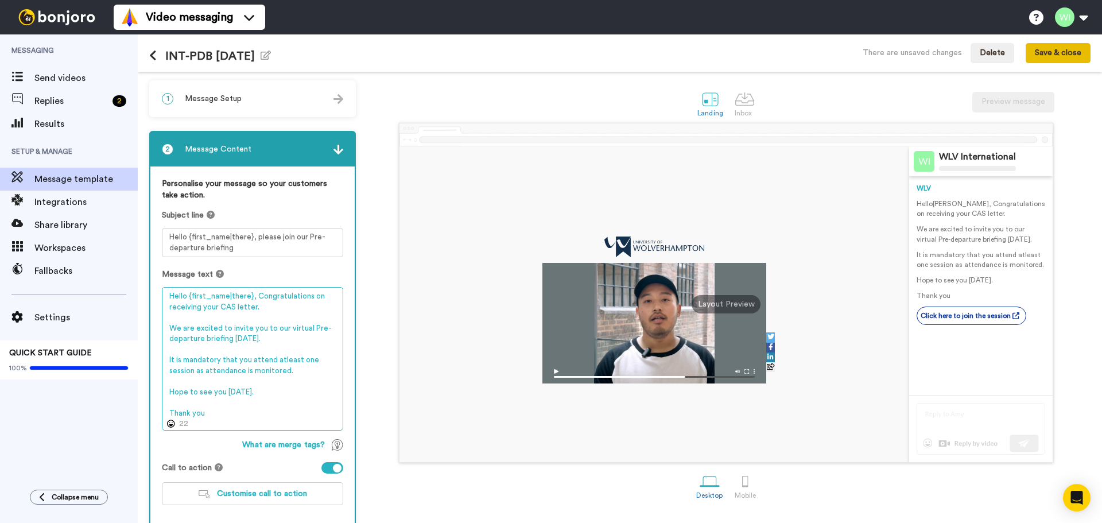
type textarea "Hello {first_name|there}, Congratulations on receiving your CAS letter. We are …"
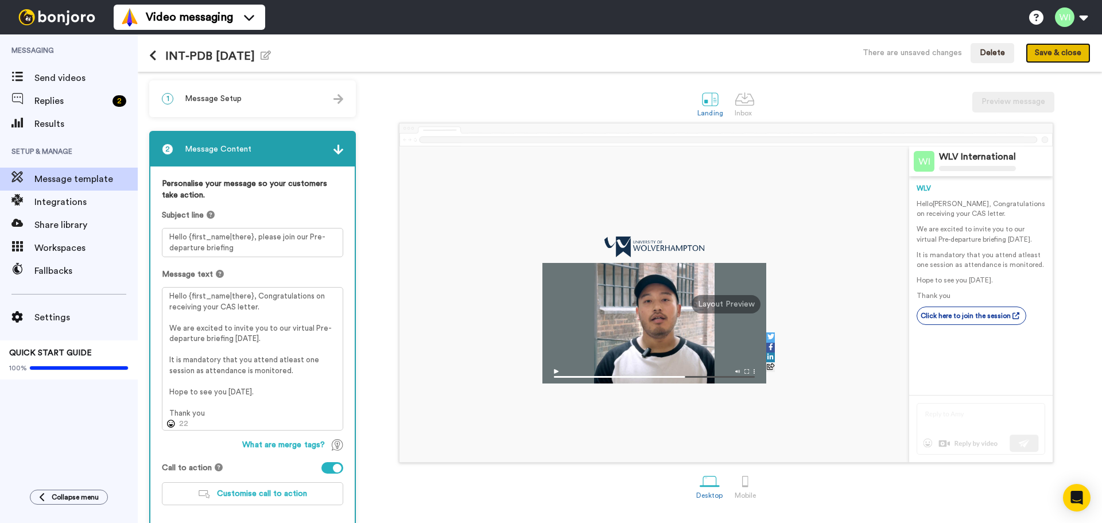
click at [1059, 48] on button "Save & close" at bounding box center [1058, 53] width 65 height 21
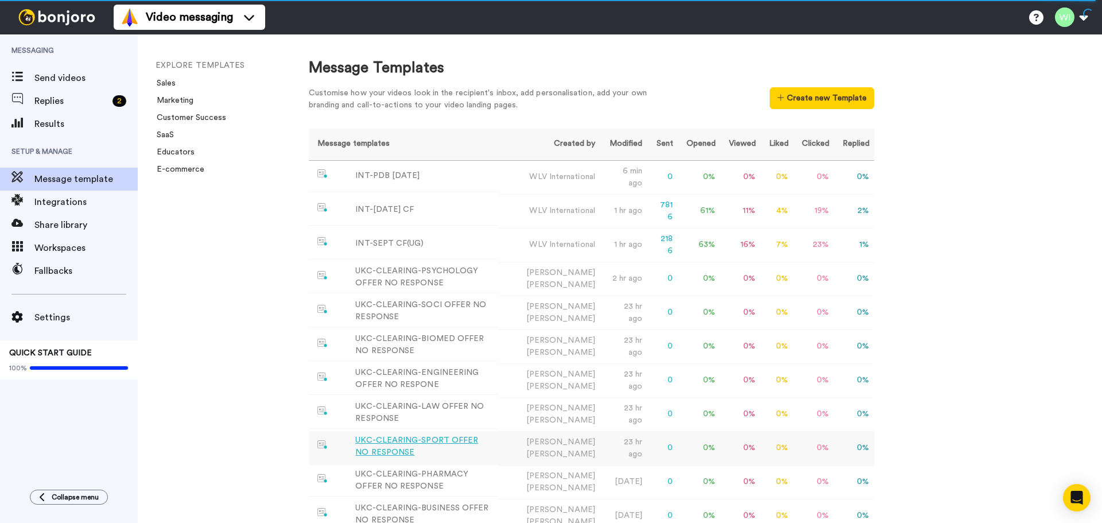
scroll to position [185, 0]
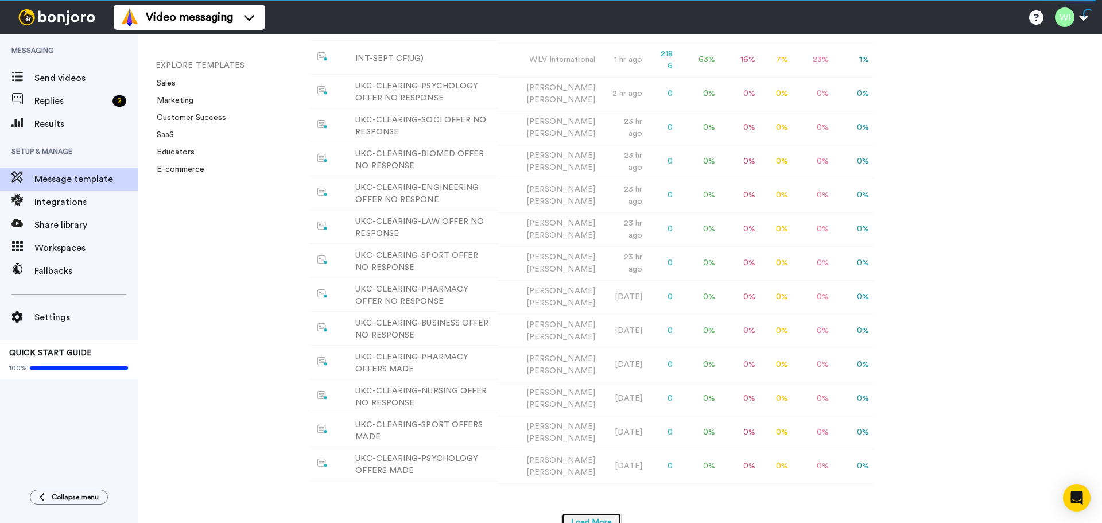
click at [583, 513] on button "Load More" at bounding box center [592, 523] width 60 height 21
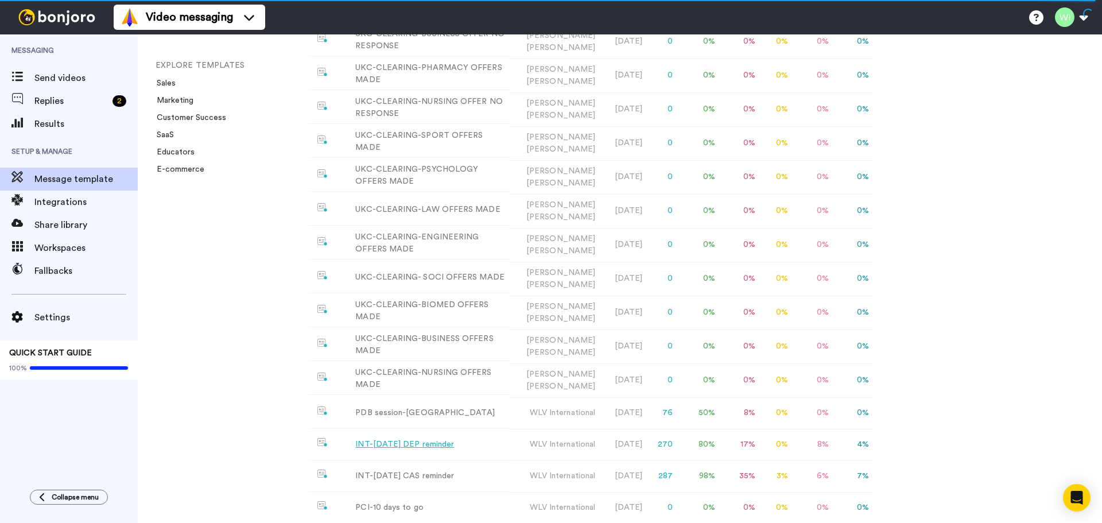
scroll to position [679, 0]
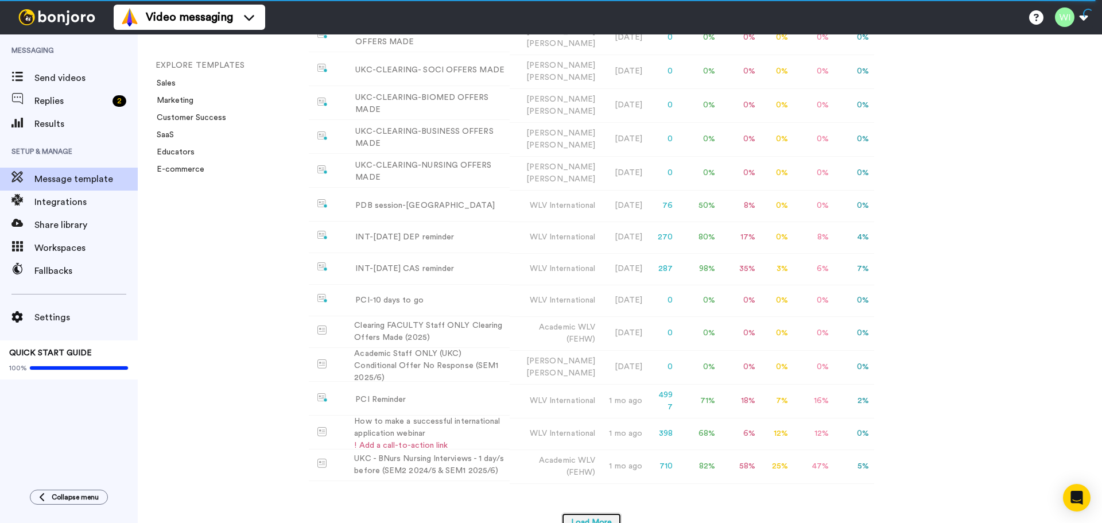
click at [583, 513] on button "Load More" at bounding box center [592, 523] width 60 height 21
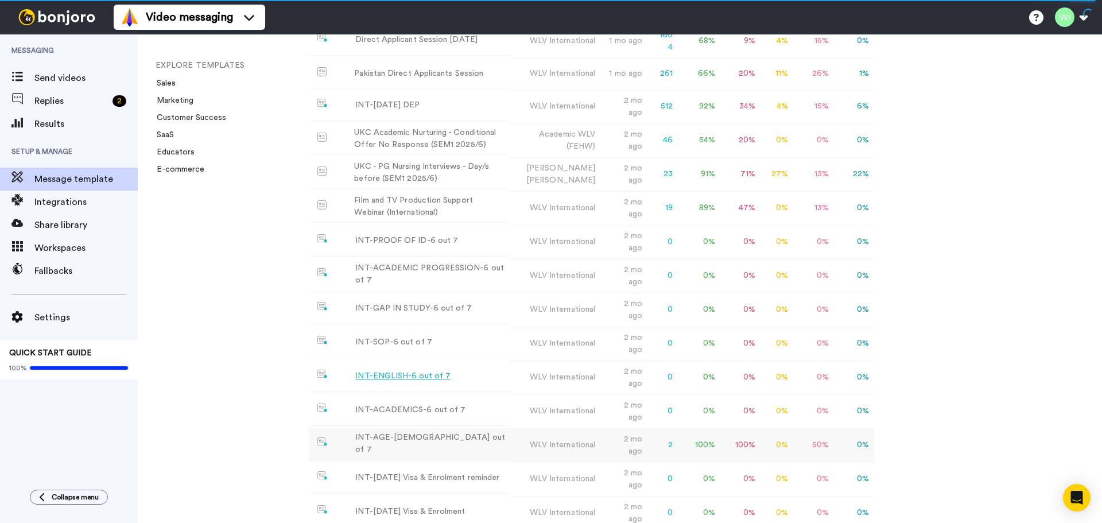
scroll to position [1185, 0]
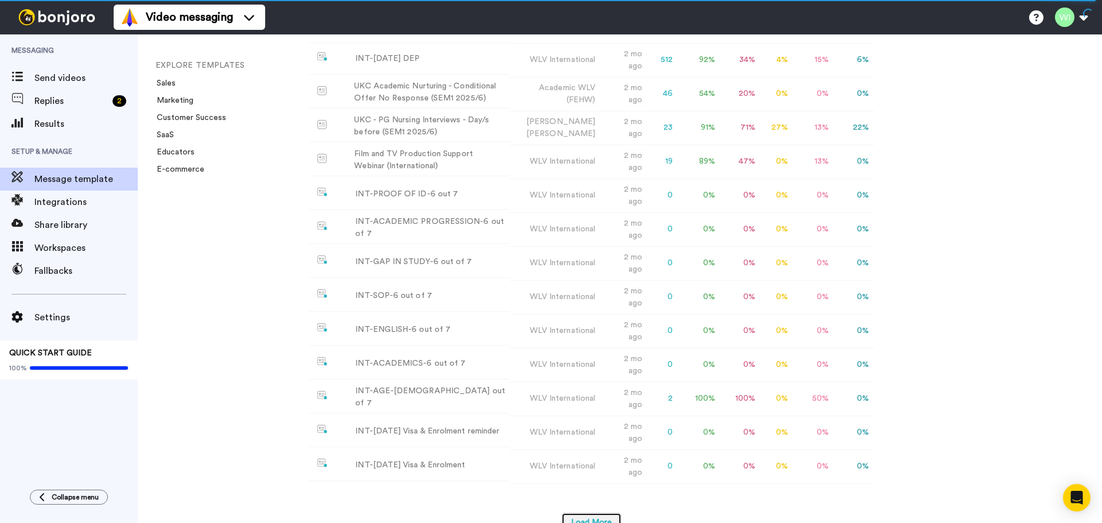
click at [578, 513] on button "Load More" at bounding box center [592, 523] width 60 height 21
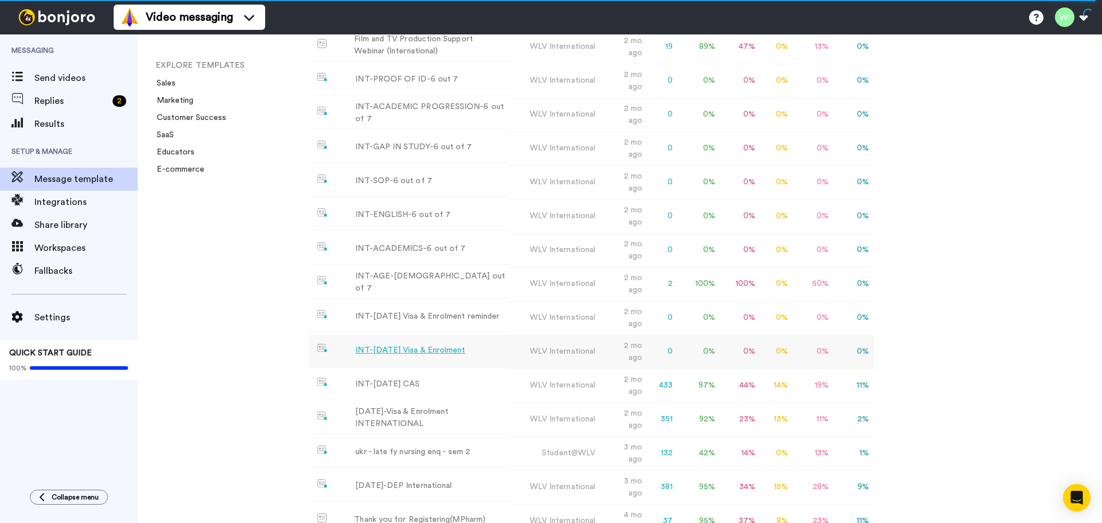
click at [419, 345] on div "INT-[DATE] Visa & Enrolment" at bounding box center [410, 351] width 110 height 12
